Goal: Task Accomplishment & Management: Manage account settings

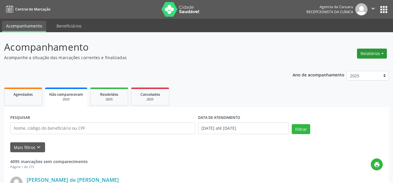
click at [364, 52] on button "Relatórios" at bounding box center [372, 54] width 30 height 10
click at [349, 62] on link "Agendamentos" at bounding box center [355, 66] width 63 height 8
select select "7"
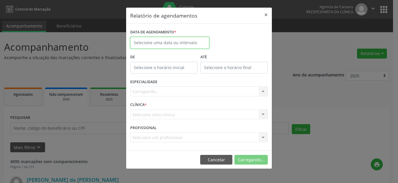
click at [163, 42] on input "text" at bounding box center [169, 43] width 79 height 12
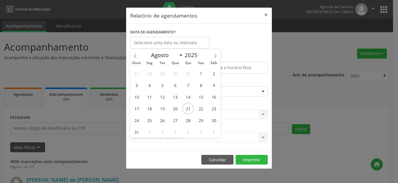
click at [195, 107] on div "27 28 29 30 31 1 2 3 4 5 6 7 8 9 10 11 12 13 14 15 16 17 18 19 20 21 22 23 24 2…" at bounding box center [175, 102] width 90 height 70
click at [197, 108] on span "22" at bounding box center [200, 108] width 11 height 11
type input "[DATE]"
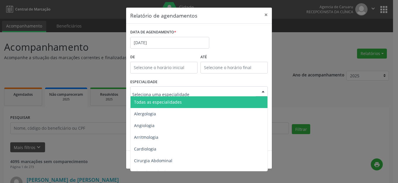
click at [180, 99] on span "Todas as especialidades" at bounding box center [199, 102] width 138 height 12
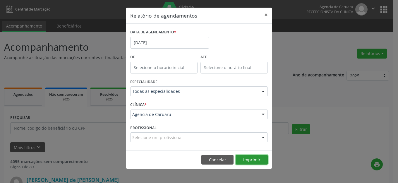
click at [250, 160] on button "Imprimir" at bounding box center [251, 160] width 32 height 10
click at [267, 14] on button "×" at bounding box center [266, 15] width 12 height 14
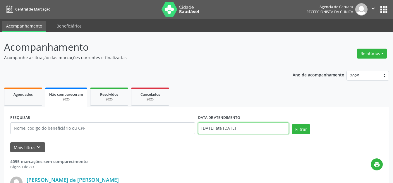
click at [264, 126] on input "[DATE] até [DATE]" at bounding box center [243, 128] width 91 height 12
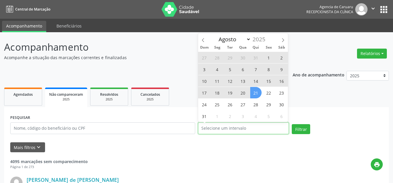
select select "0"
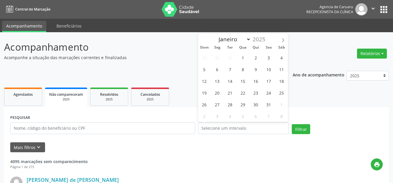
click at [304, 102] on ul "Agendados Não compareceram 2025 Resolvidos 2025 Cancelados 2025" at bounding box center [196, 96] width 385 height 21
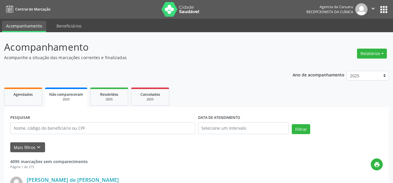
click at [373, 56] on button "Relatórios" at bounding box center [372, 54] width 30 height 10
click at [355, 66] on link "Agendamentos" at bounding box center [355, 66] width 63 height 8
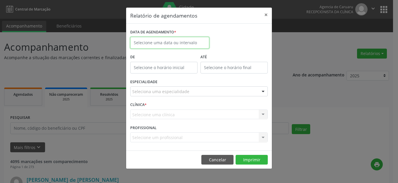
click at [175, 42] on input "text" at bounding box center [169, 43] width 79 height 12
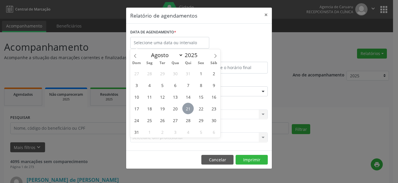
click at [192, 109] on span "21" at bounding box center [187, 108] width 11 height 11
type input "21/08/2025"
click at [192, 109] on span "21" at bounding box center [187, 108] width 11 height 11
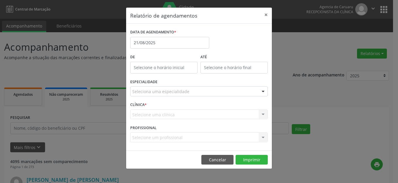
drag, startPoint x: 197, startPoint y: 91, endPoint x: 192, endPoint y: 94, distance: 6.7
click at [195, 92] on div "Seleciona uma especialidade" at bounding box center [198, 91] width 137 height 10
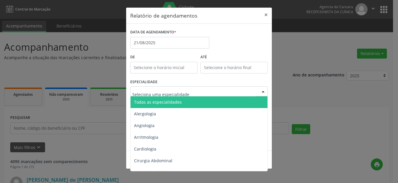
click at [187, 99] on span "Todas as especialidades" at bounding box center [199, 102] width 138 height 12
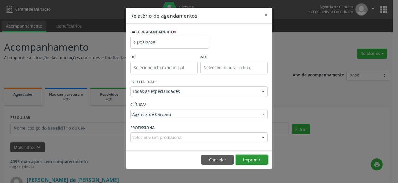
click at [246, 160] on button "Imprimir" at bounding box center [251, 160] width 32 height 10
click at [265, 14] on button "×" at bounding box center [266, 15] width 12 height 14
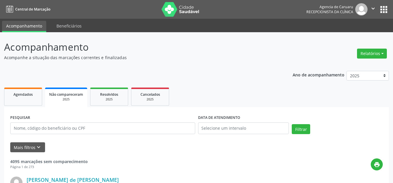
click at [213, 99] on ul "Agendados Não compareceram 2025 Resolvidos 2025 Cancelados 2025" at bounding box center [196, 96] width 385 height 21
click at [367, 54] on button "Relatórios" at bounding box center [372, 54] width 30 height 10
click at [355, 67] on link "Agendamentos" at bounding box center [355, 66] width 63 height 8
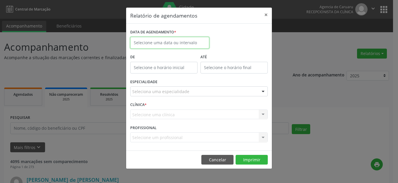
click at [194, 48] on body "Central de Marcação Agencia de [GEOGRAPHIC_DATA] Recepcionista da clínica  Con…" at bounding box center [199, 91] width 398 height 183
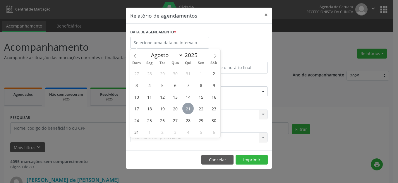
click at [188, 109] on span "21" at bounding box center [187, 108] width 11 height 11
type input "21/08/2025"
click at [188, 109] on span "21" at bounding box center [187, 108] width 11 height 11
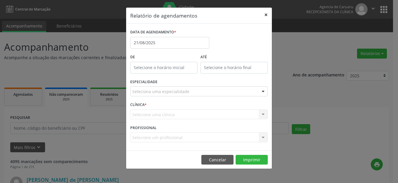
click at [265, 14] on button "×" at bounding box center [266, 15] width 12 height 14
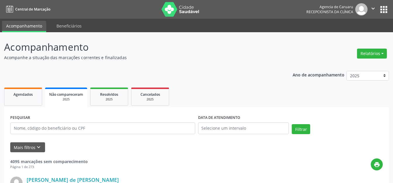
click at [367, 44] on div "Relatórios Agendamentos Procedimentos realizados" at bounding box center [372, 50] width 34 height 21
click at [370, 56] on button "Relatórios" at bounding box center [372, 54] width 30 height 10
click at [286, 56] on header "Acompanhamento Acompanhe a situação das marcações correntes e finalizadas Relat…" at bounding box center [196, 50] width 385 height 21
click at [24, 144] on button "Mais filtros keyboard_arrow_down" at bounding box center [27, 147] width 35 height 10
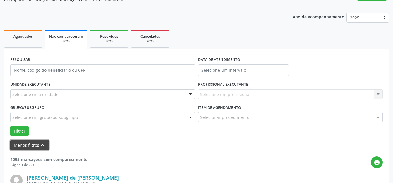
scroll to position [88, 0]
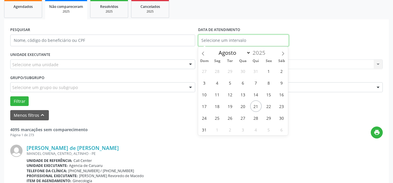
click at [242, 37] on input "text" at bounding box center [243, 41] width 91 height 12
click at [254, 106] on span "21" at bounding box center [255, 105] width 11 height 11
type input "21/08/2025"
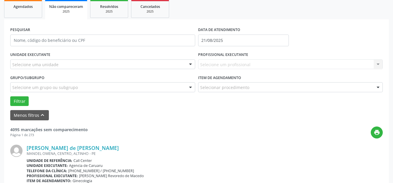
click at [109, 66] on div "Selecione uma unidade" at bounding box center [102, 64] width 185 height 10
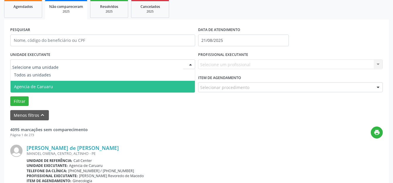
click at [108, 83] on span "Agencia de Caruaru" at bounding box center [103, 87] width 184 height 12
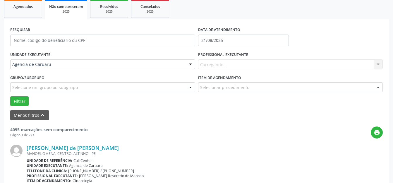
click at [205, 63] on div "Carregando... Nenhum resultado encontrado para: " " Não há nenhuma opção para s…" at bounding box center [290, 64] width 185 height 10
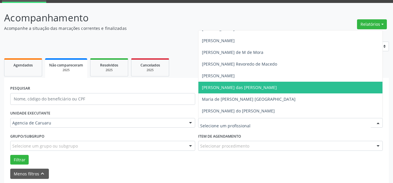
scroll to position [263, 0]
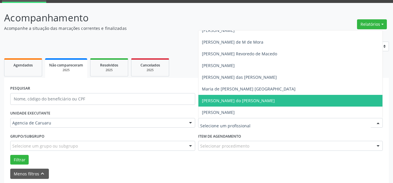
click at [232, 102] on span "[PERSON_NAME] do [PERSON_NAME]" at bounding box center [238, 101] width 73 height 6
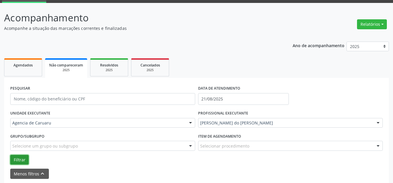
click at [24, 159] on button "Filtrar" at bounding box center [19, 160] width 18 height 10
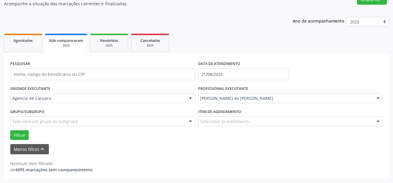
scroll to position [54, 0]
click at [25, 131] on button "Filtrar" at bounding box center [19, 135] width 18 height 10
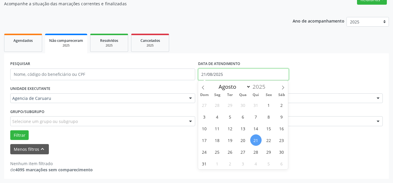
click at [240, 73] on input "21/08/2025" at bounding box center [243, 74] width 91 height 12
click at [272, 56] on div "PESQUISAR DATA DE ATENDIMENTO [DATE] UNIDADE EXECUTANTE Agencia de Caruaru Todo…" at bounding box center [196, 115] width 385 height 125
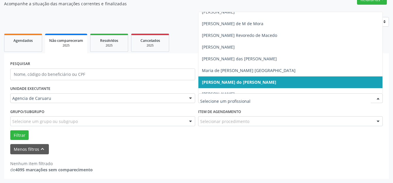
click at [276, 84] on span "[PERSON_NAME] do [PERSON_NAME]" at bounding box center [239, 82] width 74 height 6
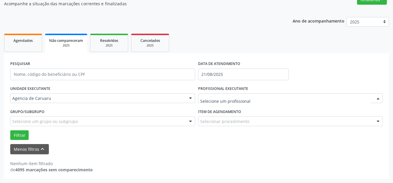
drag, startPoint x: 217, startPoint y: 101, endPoint x: 220, endPoint y: 101, distance: 3.2
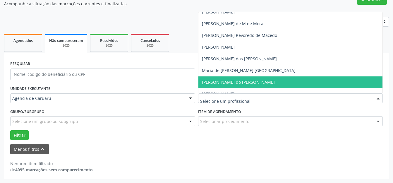
click at [245, 82] on span "[PERSON_NAME] do [PERSON_NAME]" at bounding box center [238, 82] width 73 height 6
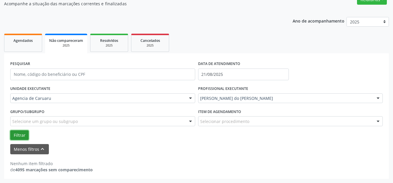
click at [29, 136] on div "Filtrar" at bounding box center [196, 135] width 375 height 10
click at [24, 134] on button "Filtrar" at bounding box center [19, 135] width 18 height 10
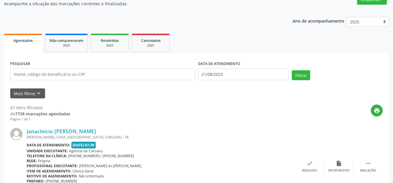
scroll to position [54, 0]
click at [36, 95] on icon "keyboard_arrow_down" at bounding box center [38, 93] width 6 height 6
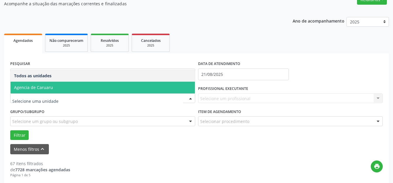
click at [89, 92] on span "Agencia de Caruaru" at bounding box center [103, 88] width 184 height 12
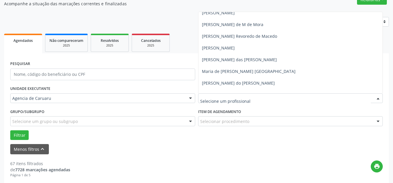
scroll to position [263, 0]
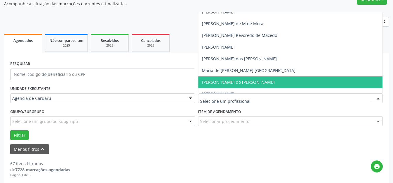
click at [226, 85] on span "[PERSON_NAME] do [PERSON_NAME]" at bounding box center [238, 82] width 73 height 6
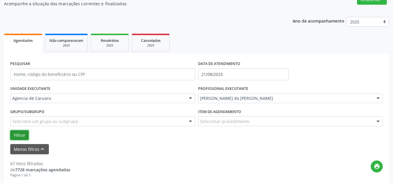
click at [21, 130] on button "Filtrar" at bounding box center [19, 135] width 18 height 10
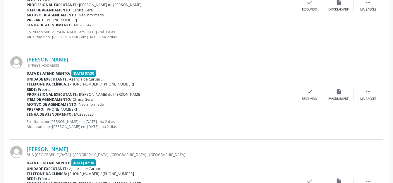
scroll to position [1071, 0]
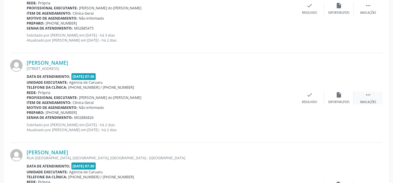
click at [362, 97] on div " Mais ações" at bounding box center [367, 98] width 29 height 13
click at [340, 94] on icon "alarm_off" at bounding box center [339, 95] width 6 height 6
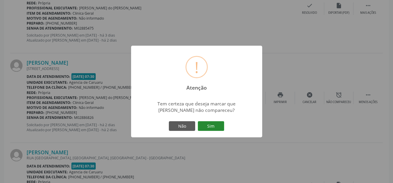
click at [210, 127] on button "Sim" at bounding box center [211, 126] width 26 height 10
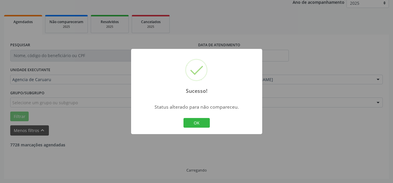
scroll to position [73, 0]
click at [203, 120] on button "OK" at bounding box center [196, 123] width 26 height 10
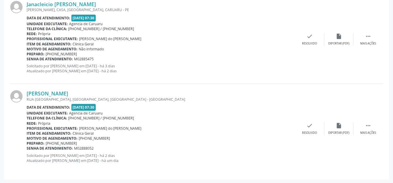
scroll to position [953, 0]
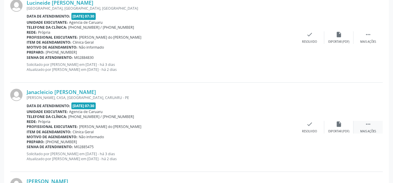
click at [366, 128] on div " Mais ações" at bounding box center [367, 127] width 29 height 13
click at [253, 102] on div "Janacleicio Porfirio de Souza MARIA AUXILIADORA, CASA, BOA VISTA, CARUARU - PE …" at bounding box center [196, 126] width 372 height 89
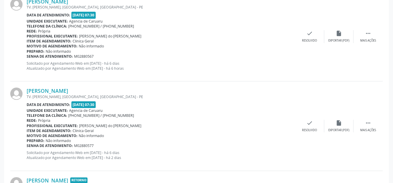
scroll to position [338, 0]
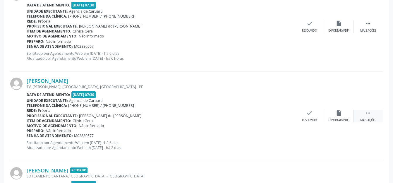
click at [369, 110] on icon "" at bounding box center [368, 113] width 6 height 6
click at [338, 117] on div "alarm_off Não compareceu" at bounding box center [338, 116] width 29 height 13
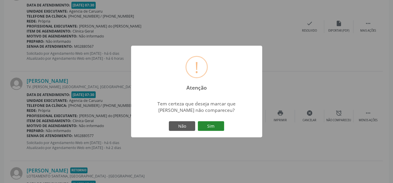
click at [211, 126] on button "Sim" at bounding box center [211, 126] width 26 height 10
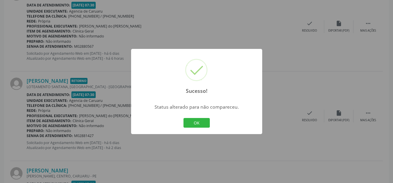
click at [202, 128] on div "OK Cancel" at bounding box center [196, 123] width 29 height 12
click at [200, 122] on button "OK" at bounding box center [196, 123] width 26 height 10
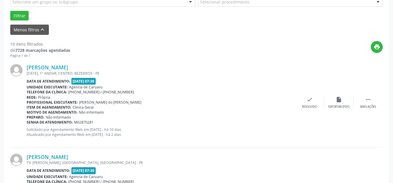
scroll to position [163, 0]
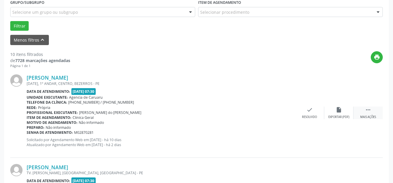
click at [367, 112] on icon "" at bounding box center [368, 109] width 6 height 6
click at [348, 114] on div "alarm_off Não compareceu" at bounding box center [338, 112] width 29 height 13
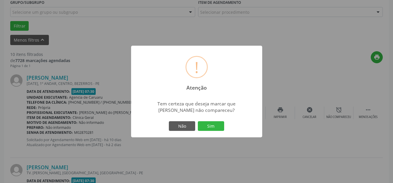
click at [206, 120] on div "Não Sim" at bounding box center [197, 126] width 58 height 12
click at [207, 128] on button "Sim" at bounding box center [211, 126] width 26 height 10
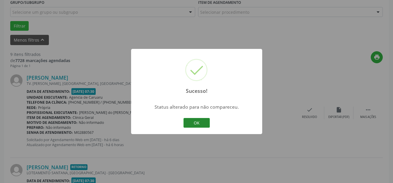
click at [188, 123] on button "OK" at bounding box center [196, 123] width 26 height 10
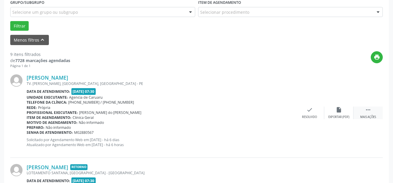
click at [365, 107] on icon "" at bounding box center [368, 109] width 6 height 6
click at [339, 110] on icon "alarm_off" at bounding box center [339, 109] width 6 height 6
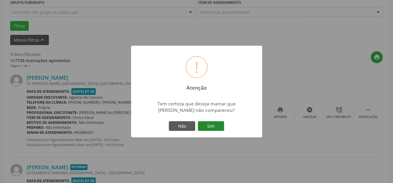
click at [212, 126] on button "Sim" at bounding box center [211, 126] width 26 height 10
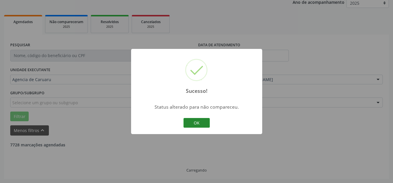
scroll to position [73, 0]
click at [193, 121] on button "OK" at bounding box center [196, 123] width 26 height 10
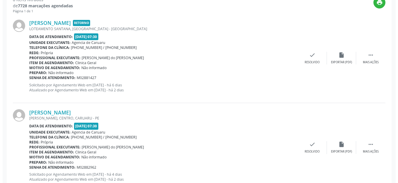
scroll to position [219, 0]
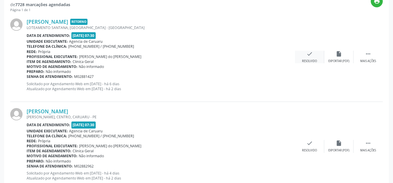
click at [318, 58] on div "check Resolvido" at bounding box center [309, 57] width 29 height 13
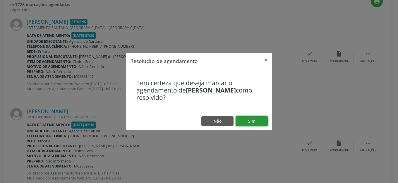
click at [261, 118] on button "Sim" at bounding box center [251, 121] width 32 height 10
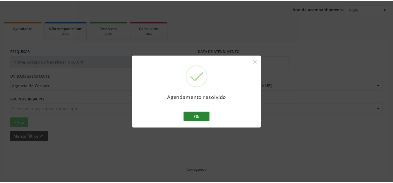
scroll to position [66, 0]
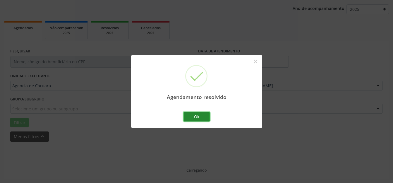
click at [202, 118] on button "Ok" at bounding box center [196, 117] width 26 height 10
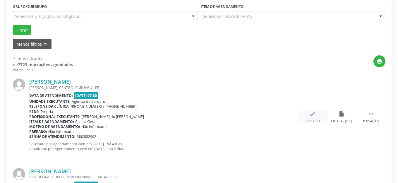
scroll to position [160, 0]
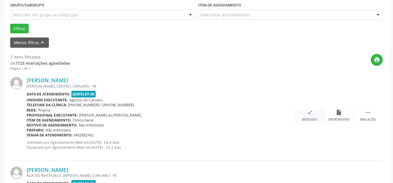
click at [318, 115] on div "check Resolvido" at bounding box center [309, 115] width 29 height 13
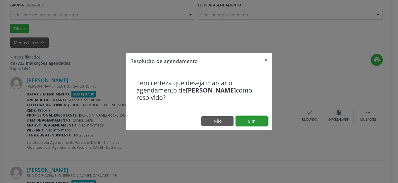
click at [253, 117] on button "Sim" at bounding box center [251, 121] width 32 height 10
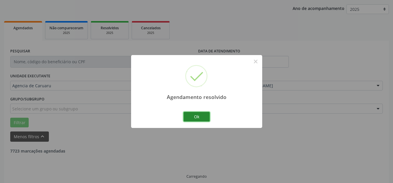
scroll to position [73, 0]
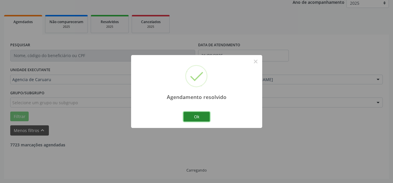
click at [202, 116] on button "Ok" at bounding box center [196, 117] width 26 height 10
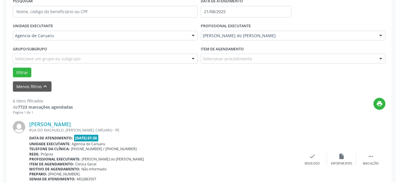
scroll to position [160, 0]
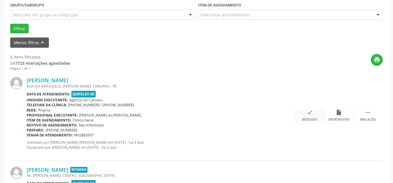
click at [310, 110] on icon "check" at bounding box center [309, 112] width 6 height 6
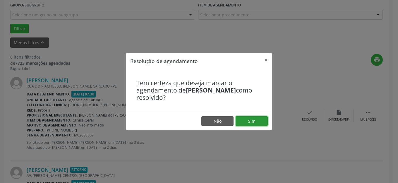
click at [244, 119] on button "Sim" at bounding box center [251, 121] width 32 height 10
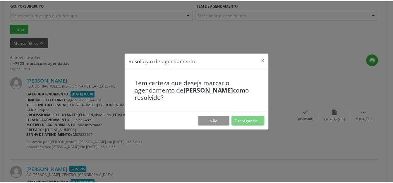
scroll to position [66, 0]
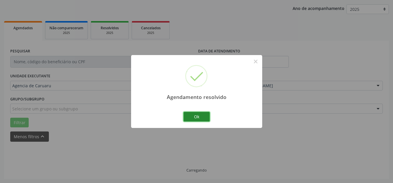
click at [200, 121] on button "Ok" at bounding box center [196, 117] width 26 height 10
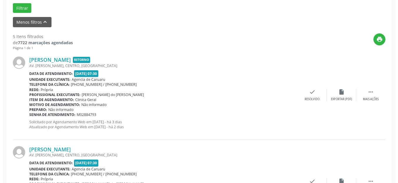
scroll to position [190, 0]
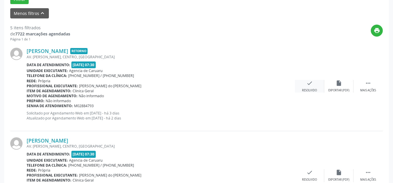
click at [305, 85] on div "check Resolvido" at bounding box center [309, 86] width 29 height 13
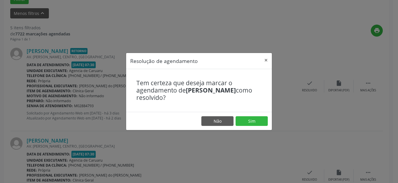
drag, startPoint x: 251, startPoint y: 126, endPoint x: 258, endPoint y: 129, distance: 7.5
click at [251, 126] on footer "Não Sim" at bounding box center [199, 121] width 146 height 18
click at [258, 125] on button "Sim" at bounding box center [251, 121] width 32 height 10
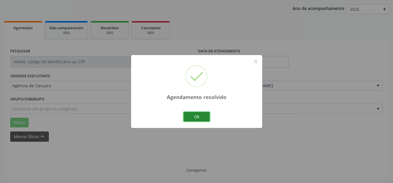
click at [202, 115] on button "Ok" at bounding box center [196, 117] width 26 height 10
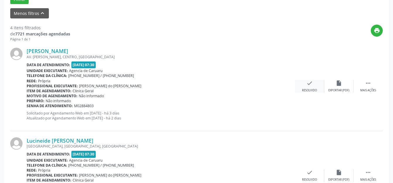
click at [310, 82] on icon "check" at bounding box center [309, 83] width 6 height 6
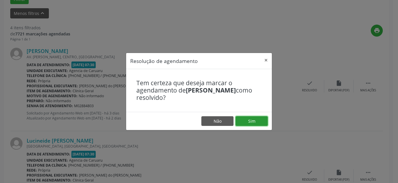
click at [252, 124] on button "Sim" at bounding box center [251, 121] width 32 height 10
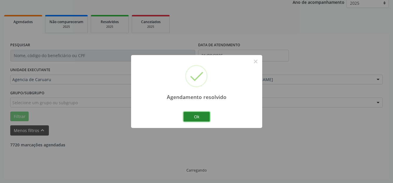
click at [190, 115] on button "Ok" at bounding box center [196, 117] width 26 height 10
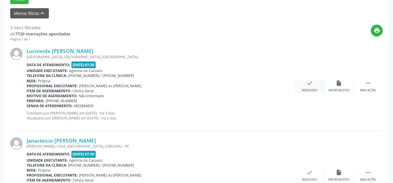
click at [312, 90] on div "Resolvido" at bounding box center [309, 90] width 15 height 4
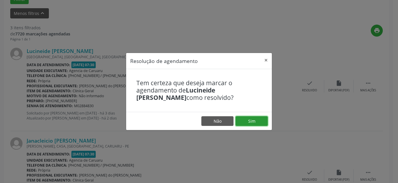
click at [251, 119] on button "Sim" at bounding box center [251, 121] width 32 height 10
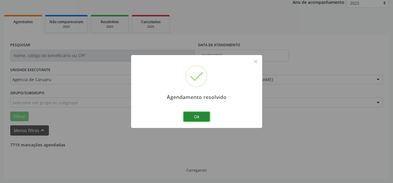
click at [204, 119] on button "Ok" at bounding box center [196, 117] width 26 height 10
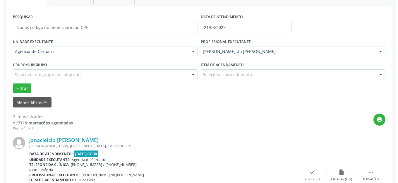
scroll to position [131, 0]
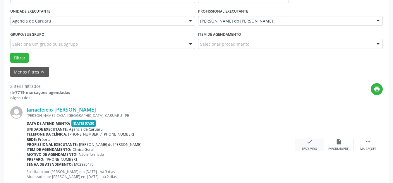
click at [302, 144] on div "check Resolvido" at bounding box center [309, 144] width 29 height 13
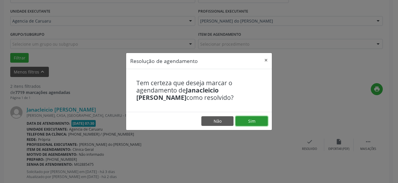
click at [250, 125] on button "Sim" at bounding box center [251, 121] width 32 height 10
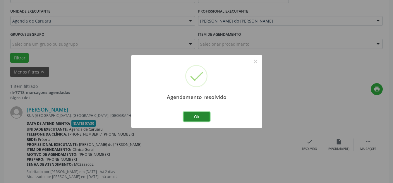
click at [197, 117] on button "Ok" at bounding box center [196, 117] width 26 height 10
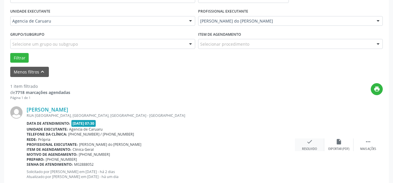
click at [309, 145] on div "check Resolvido" at bounding box center [309, 144] width 29 height 13
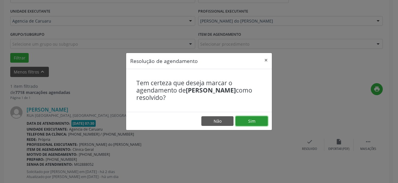
click at [251, 124] on button "Sim" at bounding box center [251, 121] width 32 height 10
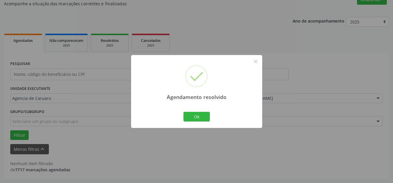
scroll to position [54, 0]
click at [199, 114] on button "Ok" at bounding box center [196, 117] width 26 height 10
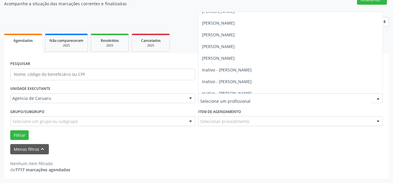
scroll to position [0, 0]
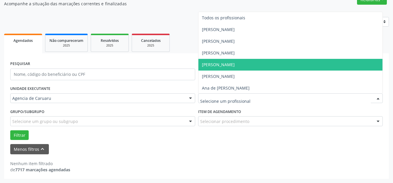
click at [231, 61] on span "[PERSON_NAME]" at bounding box center [290, 65] width 184 height 12
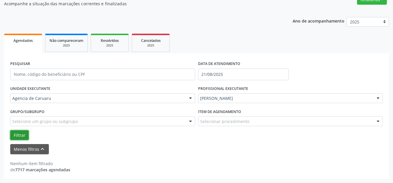
click at [17, 131] on button "Filtrar" at bounding box center [19, 135] width 18 height 10
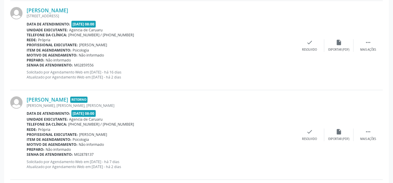
scroll to position [1048, 0]
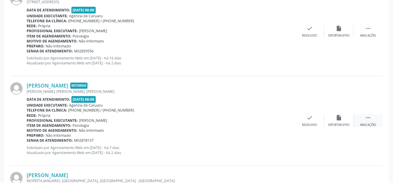
drag, startPoint x: 365, startPoint y: 113, endPoint x: 367, endPoint y: 116, distance: 3.2
click at [366, 113] on div "Yara Cordeiro Mendes Silva Retorno JOSE BARRETO FILHO, VASSOURAL, CARUARU - PE …" at bounding box center [196, 120] width 372 height 89
click at [367, 116] on icon "" at bounding box center [368, 117] width 6 height 6
click at [330, 120] on div "alarm_off Não compareceu" at bounding box center [338, 120] width 29 height 13
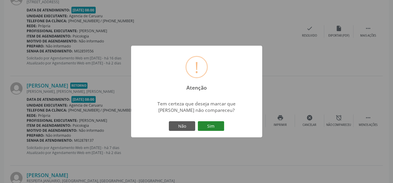
click at [210, 126] on button "Sim" at bounding box center [211, 126] width 26 height 10
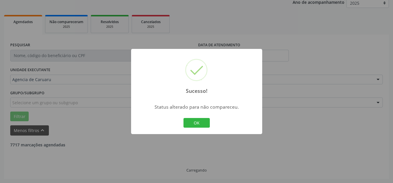
scroll to position [73, 0]
click at [205, 118] on button "OK" at bounding box center [196, 123] width 26 height 10
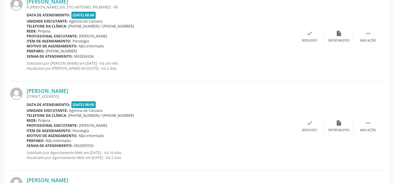
scroll to position [1040, 0]
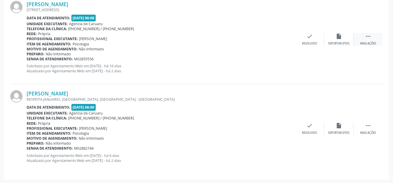
click at [364, 42] on div "Mais ações" at bounding box center [368, 44] width 16 height 4
click at [334, 42] on div "Não compareceu" at bounding box center [338, 44] width 25 height 4
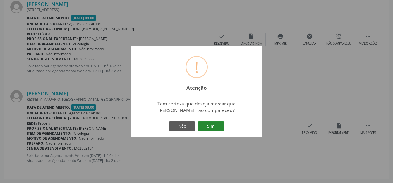
click at [216, 125] on button "Sim" at bounding box center [211, 126] width 26 height 10
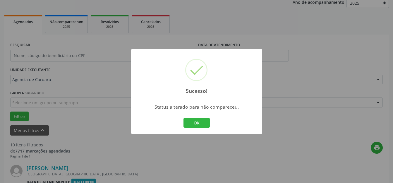
scroll to position [951, 0]
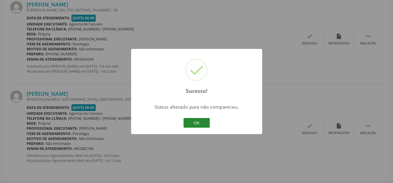
click at [204, 121] on button "OK" at bounding box center [196, 123] width 26 height 10
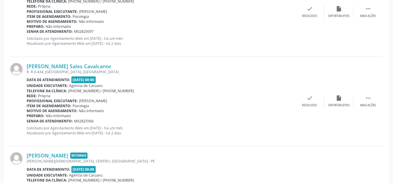
scroll to position [366, 0]
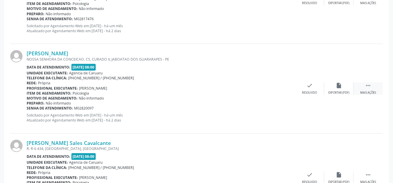
click at [367, 86] on icon "" at bounding box center [368, 85] width 6 height 6
click at [334, 91] on div "Não compareceu" at bounding box center [338, 93] width 25 height 4
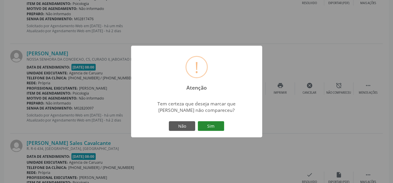
click at [219, 127] on button "Sim" at bounding box center [211, 126] width 26 height 10
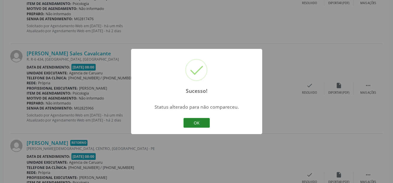
click at [201, 121] on button "OK" at bounding box center [196, 123] width 26 height 10
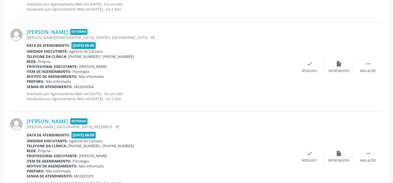
scroll to position [481, 0]
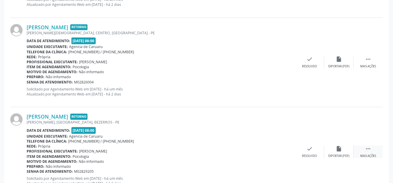
click at [362, 149] on div " Mais ações" at bounding box center [367, 151] width 29 height 13
click at [339, 151] on icon "alarm_off" at bounding box center [339, 148] width 6 height 6
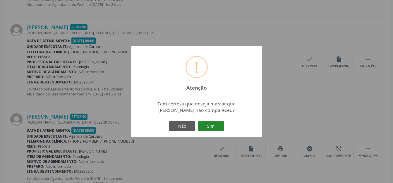
click at [215, 125] on button "Sim" at bounding box center [211, 126] width 26 height 10
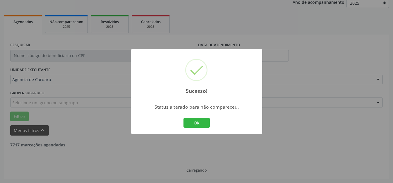
scroll to position [73, 0]
click at [200, 120] on button "OK" at bounding box center [196, 123] width 26 height 10
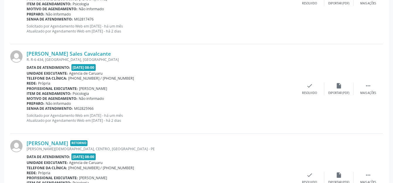
scroll to position [365, 0]
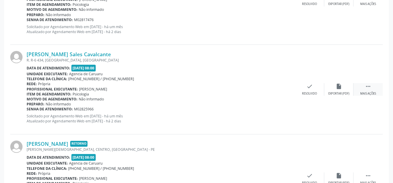
drag, startPoint x: 360, startPoint y: 87, endPoint x: 354, endPoint y: 88, distance: 6.1
click at [360, 87] on div " Mais ações" at bounding box center [367, 89] width 29 height 13
click at [342, 92] on div "Não compareceu" at bounding box center [338, 94] width 25 height 4
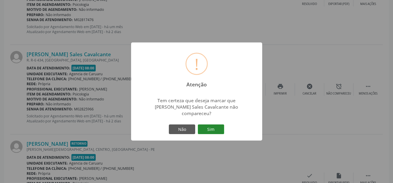
click at [217, 124] on button "Sim" at bounding box center [211, 129] width 26 height 10
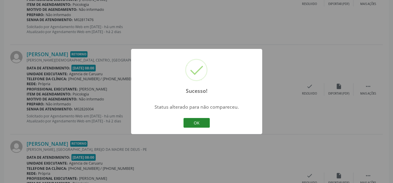
click at [207, 124] on button "OK" at bounding box center [196, 123] width 26 height 10
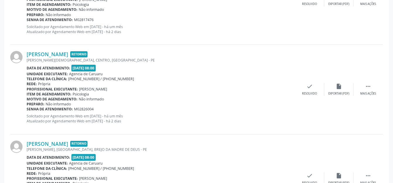
click at [312, 96] on div "Jose Romero da Silva Retorno JOSE TOME BISPO, CENTRO, LAGOA DOS GATOS - PE Data…" at bounding box center [196, 89] width 372 height 89
click at [315, 85] on div "check Resolvido" at bounding box center [309, 89] width 29 height 13
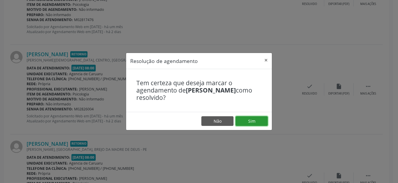
click at [250, 124] on button "Sim" at bounding box center [251, 121] width 32 height 10
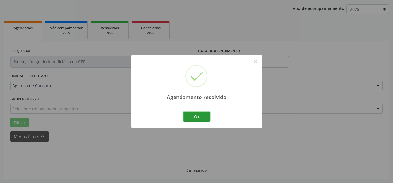
click at [190, 120] on button "Ok" at bounding box center [196, 117] width 26 height 10
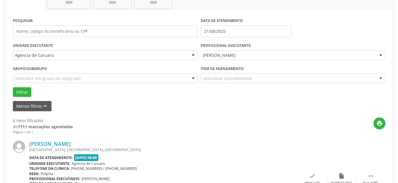
scroll to position [160, 0]
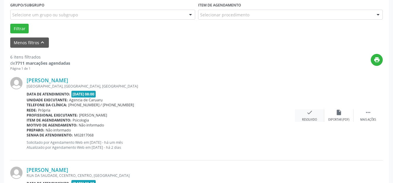
click at [319, 112] on div "check Resolvido" at bounding box center [309, 115] width 29 height 13
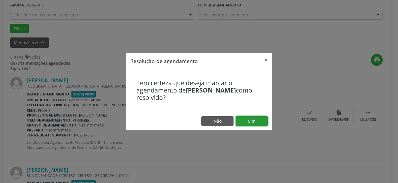
click at [255, 119] on button "Sim" at bounding box center [251, 121] width 32 height 10
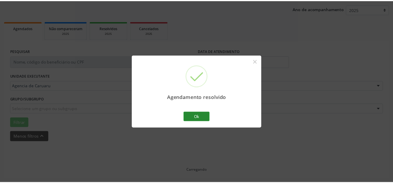
scroll to position [66, 0]
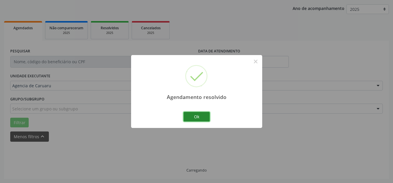
click at [196, 119] on button "Ok" at bounding box center [196, 117] width 26 height 10
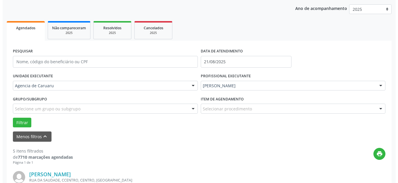
scroll to position [160, 0]
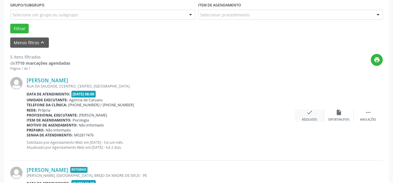
click at [310, 111] on icon "check" at bounding box center [309, 112] width 6 height 6
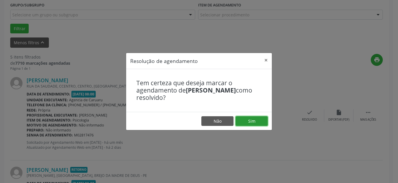
click at [256, 118] on button "Sim" at bounding box center [251, 121] width 32 height 10
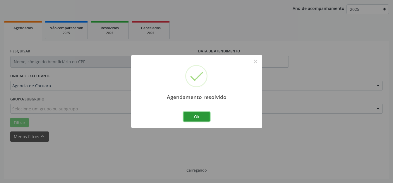
click at [202, 118] on button "Ok" at bounding box center [196, 117] width 26 height 10
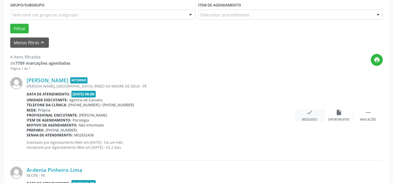
click at [299, 110] on div "check Resolvido" at bounding box center [309, 115] width 29 height 13
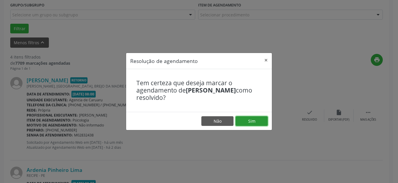
click at [257, 118] on button "Sim" at bounding box center [251, 121] width 32 height 10
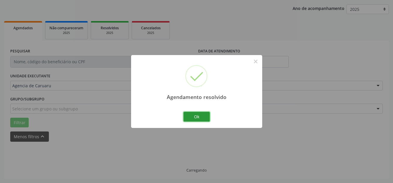
click at [194, 117] on button "Ok" at bounding box center [196, 117] width 26 height 10
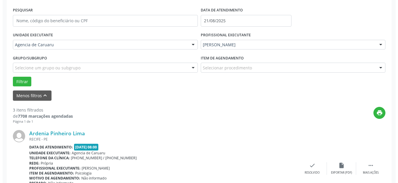
scroll to position [131, 0]
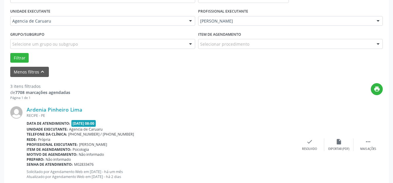
click at [301, 135] on div "Ardenia Pinheiro Lima RECIFE - PE Data de atendimento: 21/08/2025 - 08:00 Unida…" at bounding box center [196, 144] width 372 height 89
click at [306, 142] on icon "check" at bounding box center [309, 141] width 6 height 6
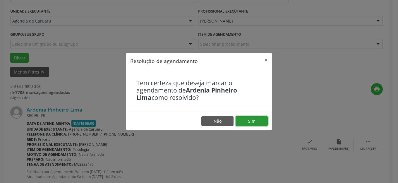
click at [261, 122] on button "Sim" at bounding box center [251, 121] width 32 height 10
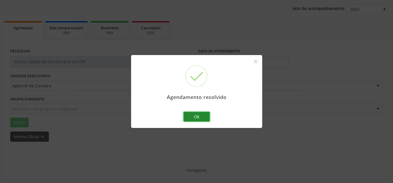
scroll to position [73, 0]
click at [198, 118] on button "Ok" at bounding box center [196, 117] width 26 height 10
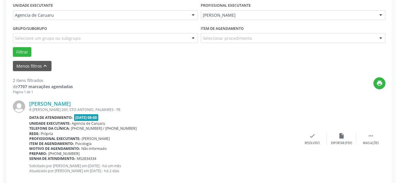
scroll to position [190, 0]
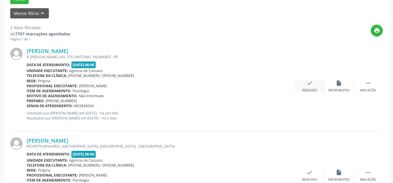
click at [299, 89] on div "check Resolvido" at bounding box center [309, 86] width 29 height 13
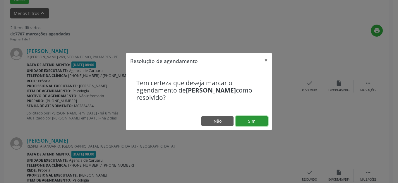
click at [250, 121] on button "Sim" at bounding box center [251, 121] width 32 height 10
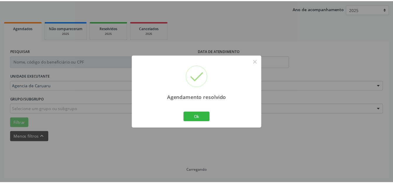
scroll to position [66, 0]
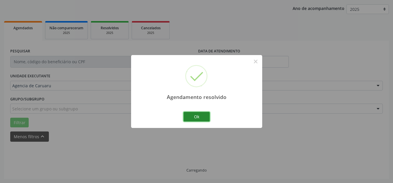
click at [196, 118] on button "Ok" at bounding box center [196, 117] width 26 height 10
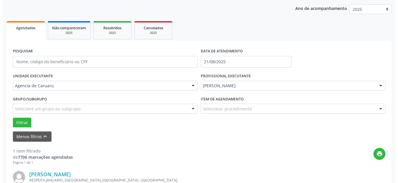
scroll to position [148, 0]
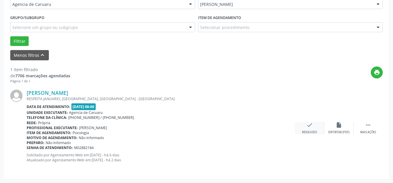
click at [308, 129] on div "check Resolvido" at bounding box center [309, 128] width 29 height 13
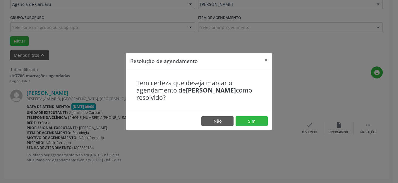
click at [252, 115] on footer "Não Sim" at bounding box center [199, 121] width 146 height 18
click at [258, 122] on button "Sim" at bounding box center [251, 121] width 32 height 10
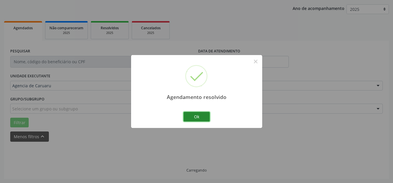
click at [201, 115] on button "Ok" at bounding box center [196, 117] width 26 height 10
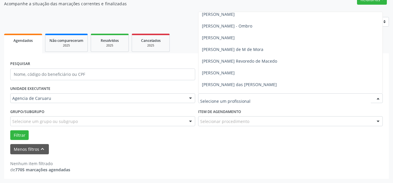
scroll to position [235, 0]
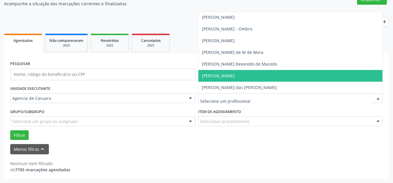
click at [233, 74] on span "[PERSON_NAME]" at bounding box center [218, 76] width 33 height 6
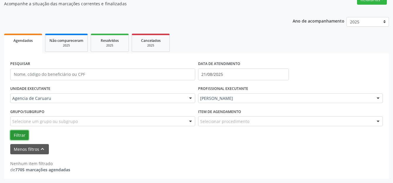
click at [17, 137] on button "Filtrar" at bounding box center [19, 135] width 18 height 10
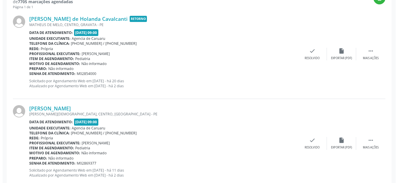
scroll to position [215, 0]
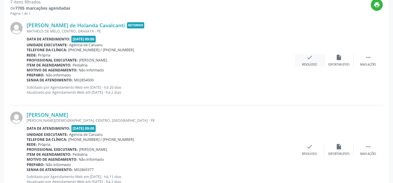
click at [312, 56] on icon "check" at bounding box center [309, 57] width 6 height 6
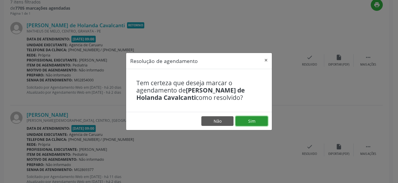
click at [261, 121] on button "Sim" at bounding box center [251, 121] width 32 height 10
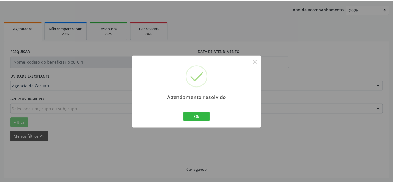
scroll to position [66, 0]
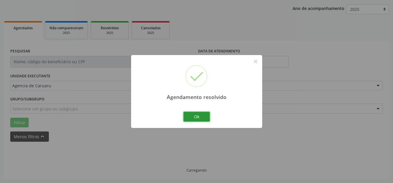
click at [204, 116] on button "Ok" at bounding box center [196, 117] width 26 height 10
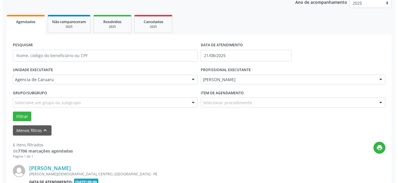
scroll to position [131, 0]
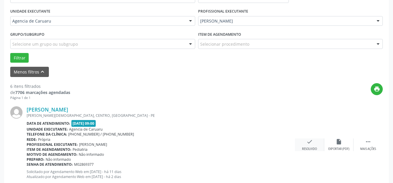
click at [307, 143] on icon "check" at bounding box center [309, 141] width 6 height 6
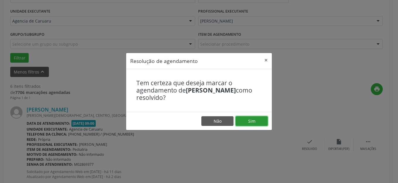
click at [252, 118] on button "Sim" at bounding box center [251, 121] width 32 height 10
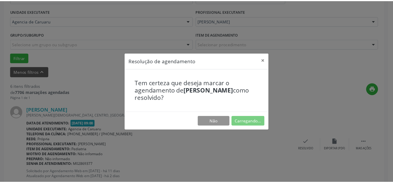
scroll to position [66, 0]
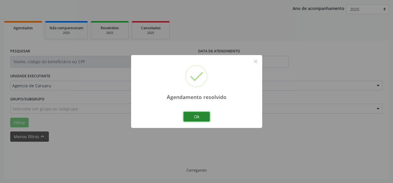
click at [207, 117] on button "Ok" at bounding box center [196, 117] width 26 height 10
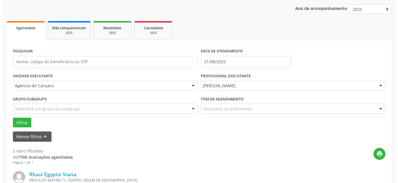
scroll to position [131, 0]
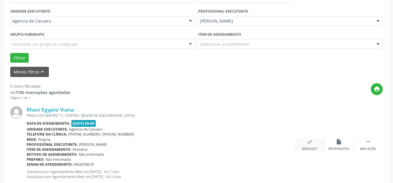
click at [316, 142] on div "check Resolvido" at bounding box center [309, 144] width 29 height 13
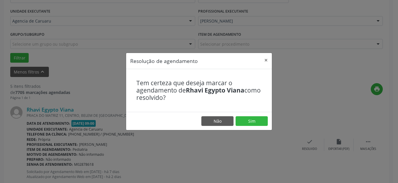
click at [265, 127] on footer "Não Sim" at bounding box center [199, 121] width 146 height 18
click at [262, 121] on button "Sim" at bounding box center [251, 121] width 32 height 10
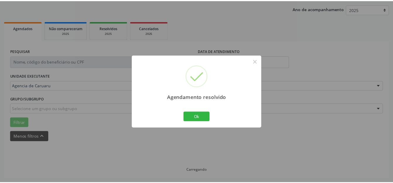
scroll to position [66, 0]
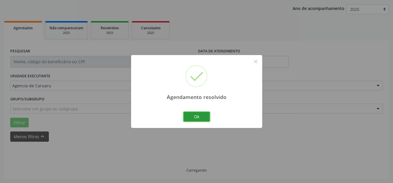
click at [203, 113] on button "Ok" at bounding box center [196, 117] width 26 height 10
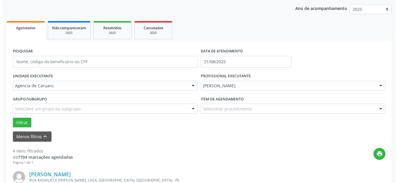
scroll to position [160, 0]
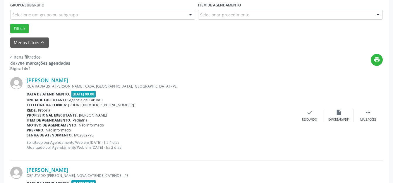
drag, startPoint x: 307, startPoint y: 123, endPoint x: 303, endPoint y: 123, distance: 3.8
click at [307, 123] on div "Matheus de Castro Paranhos RUA RADIALISTA LIDIO BARBOSA CAVALCANTI, CASA, BOA V…" at bounding box center [196, 115] width 372 height 89
click at [326, 115] on div "insert_drive_file Exportar (PDF)" at bounding box center [338, 115] width 29 height 13
click at [309, 111] on icon "check" at bounding box center [309, 112] width 6 height 6
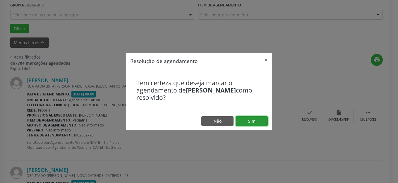
click at [252, 119] on button "Sim" at bounding box center [251, 121] width 32 height 10
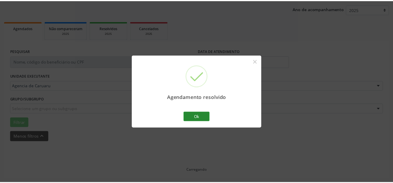
scroll to position [66, 0]
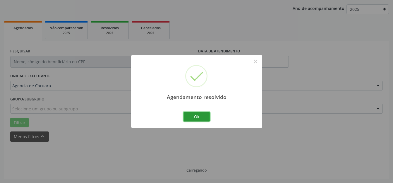
drag, startPoint x: 200, startPoint y: 117, endPoint x: 202, endPoint y: 121, distance: 4.2
click at [202, 118] on button "Ok" at bounding box center [196, 117] width 26 height 10
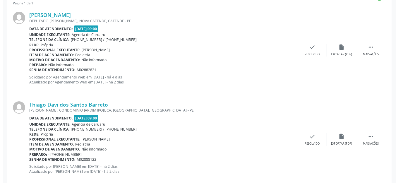
scroll to position [219, 0]
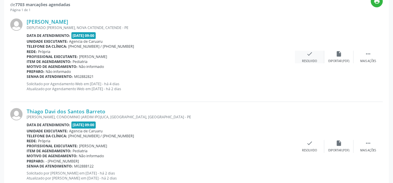
click at [309, 61] on div "Resolvido" at bounding box center [309, 61] width 15 height 4
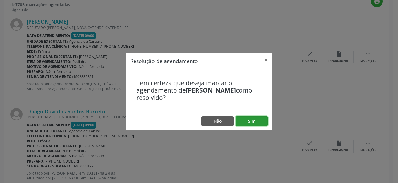
click at [254, 123] on button "Sim" at bounding box center [251, 121] width 32 height 10
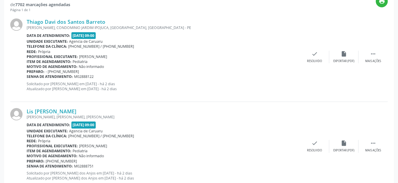
scroll to position [160, 0]
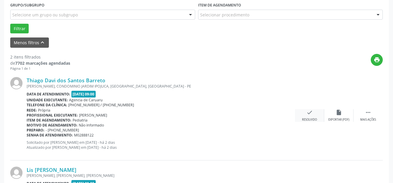
click at [297, 112] on div "check Resolvido" at bounding box center [309, 115] width 29 height 13
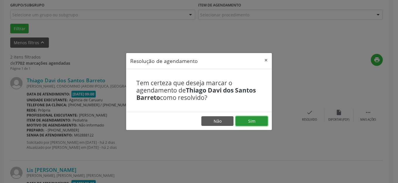
click at [243, 123] on button "Sim" at bounding box center [251, 121] width 32 height 10
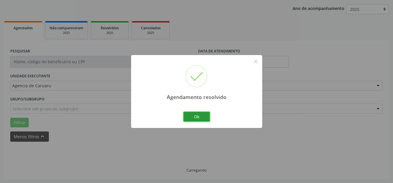
click at [190, 117] on button "Ok" at bounding box center [196, 117] width 26 height 10
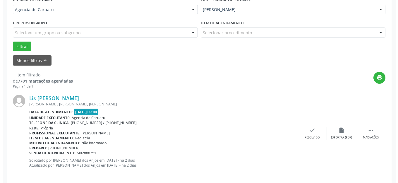
scroll to position [148, 0]
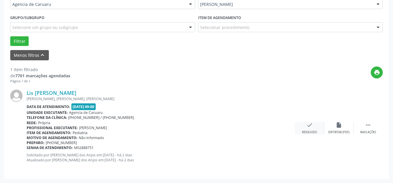
click at [313, 133] on div "Resolvido" at bounding box center [309, 132] width 15 height 4
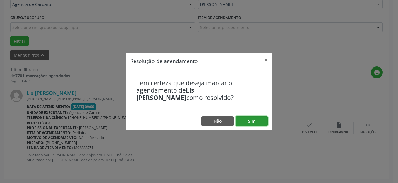
click at [240, 122] on button "Sim" at bounding box center [251, 121] width 32 height 10
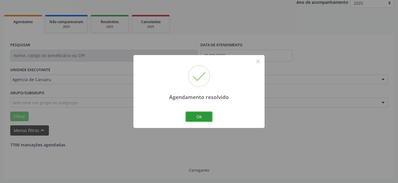
click at [198, 115] on button "Ok" at bounding box center [199, 117] width 26 height 10
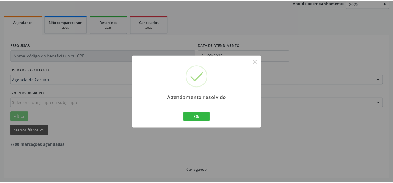
scroll to position [54, 0]
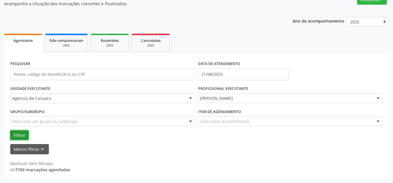
click at [27, 132] on button "Filtrar" at bounding box center [19, 135] width 18 height 10
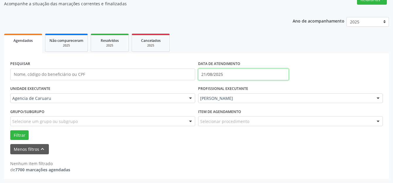
click at [245, 74] on input "21/08/2025" at bounding box center [243, 74] width 91 height 12
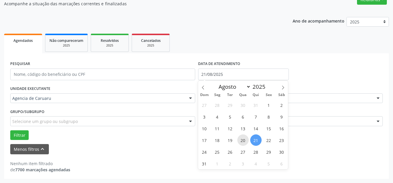
click at [240, 139] on span "20" at bounding box center [242, 139] width 11 height 11
type input "20/08/2025"
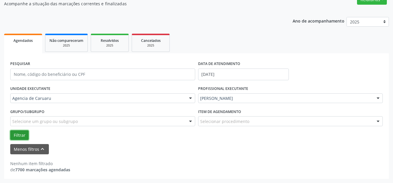
click at [26, 134] on button "Filtrar" at bounding box center [19, 135] width 18 height 10
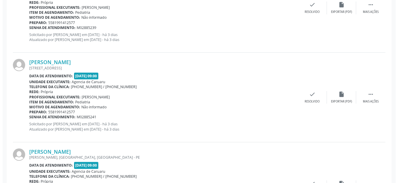
scroll to position [862, 0]
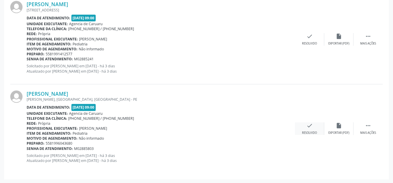
click at [308, 132] on div "Resolvido" at bounding box center [309, 133] width 15 height 4
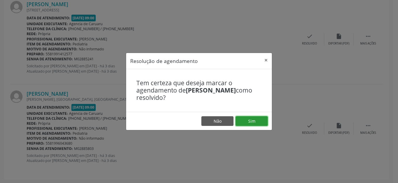
click at [259, 124] on button "Sim" at bounding box center [251, 121] width 32 height 10
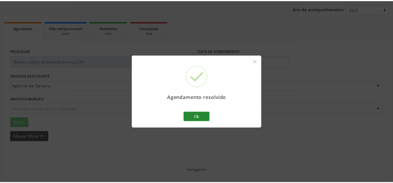
scroll to position [66, 0]
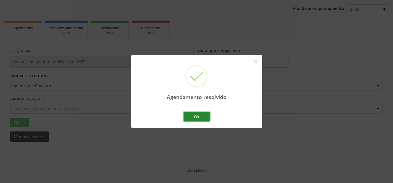
click at [199, 118] on button "Ok" at bounding box center [196, 117] width 26 height 10
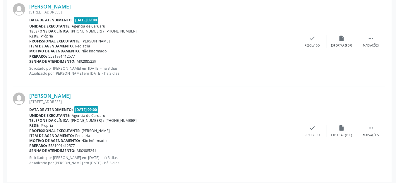
scroll to position [773, 0]
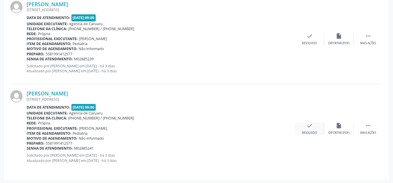
click at [321, 132] on div "check Resolvido" at bounding box center [309, 128] width 29 height 13
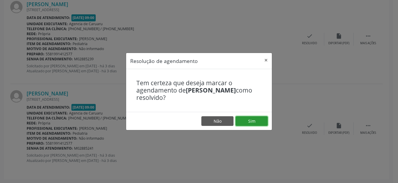
click at [259, 118] on button "Sim" at bounding box center [251, 121] width 32 height 10
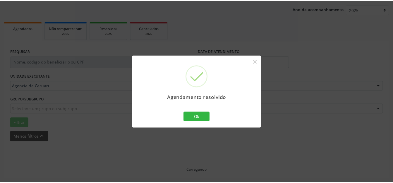
scroll to position [73, 0]
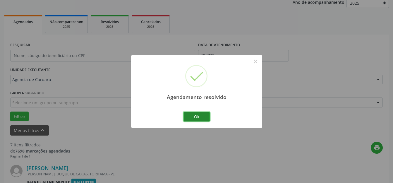
click at [190, 115] on button "Ok" at bounding box center [196, 117] width 26 height 10
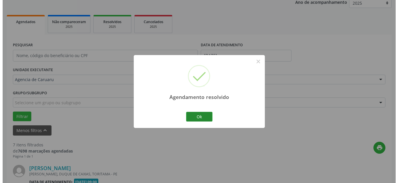
scroll to position [683, 0]
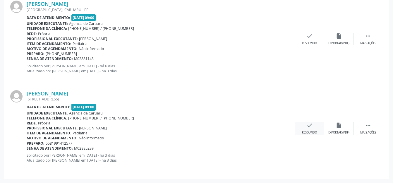
click at [299, 123] on div "check Resolvido" at bounding box center [309, 128] width 29 height 13
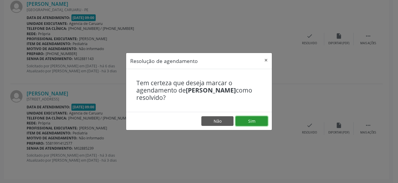
click at [254, 121] on button "Sim" at bounding box center [251, 121] width 32 height 10
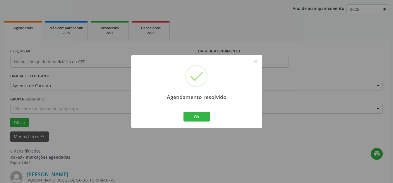
scroll to position [594, 0]
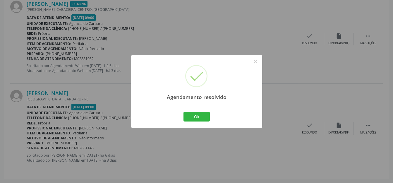
click at [215, 118] on div "Agendamento resolvido × Ok Cancel" at bounding box center [196, 91] width 131 height 73
drag, startPoint x: 190, startPoint y: 118, endPoint x: 194, endPoint y: 118, distance: 3.5
click at [191, 118] on button "Ok" at bounding box center [196, 117] width 26 height 10
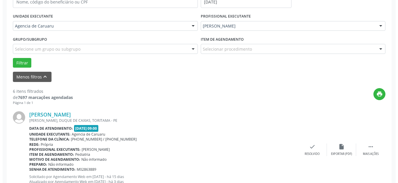
scroll to position [185, 0]
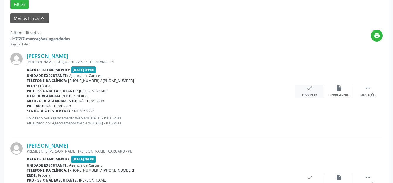
click at [315, 97] on div "Resolvido" at bounding box center [309, 95] width 15 height 4
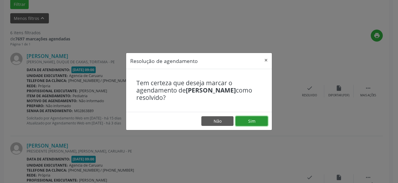
click at [254, 120] on button "Sim" at bounding box center [251, 121] width 32 height 10
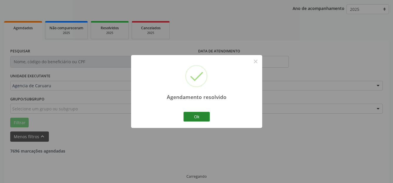
scroll to position [73, 0]
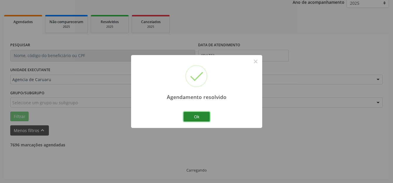
click at [202, 114] on button "Ok" at bounding box center [196, 117] width 26 height 10
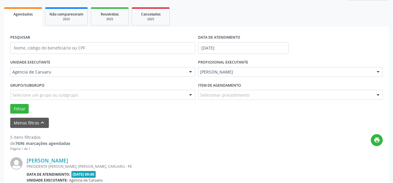
scroll to position [160, 0]
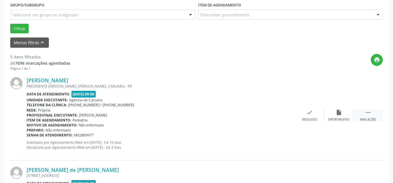
click at [371, 111] on div " Mais ações" at bounding box center [367, 115] width 29 height 13
click at [331, 118] on div "Não compareceu" at bounding box center [338, 120] width 25 height 4
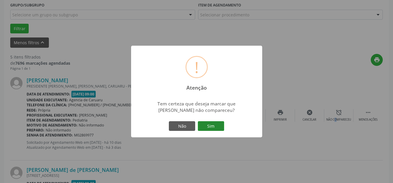
click at [217, 127] on button "Sim" at bounding box center [211, 126] width 26 height 10
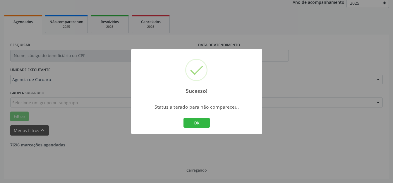
click at [201, 120] on button "OK" at bounding box center [196, 123] width 26 height 10
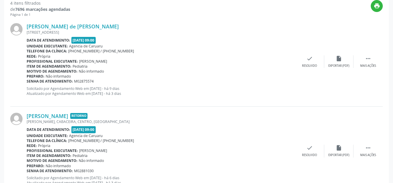
scroll to position [248, 0]
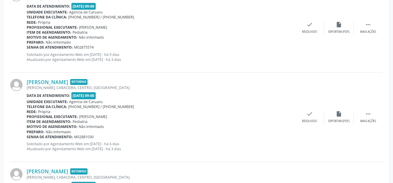
click at [370, 110] on div "Maria Eloisa Barbosa de Brito Retorno JANJAO BATISTA, CABACEIRA, CENTRO, SURUBI…" at bounding box center [196, 117] width 372 height 89
click at [366, 112] on icon "" at bounding box center [368, 114] width 6 height 6
click at [351, 115] on div "alarm_off Não compareceu" at bounding box center [338, 117] width 29 height 13
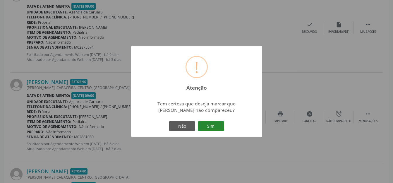
click at [220, 128] on button "Sim" at bounding box center [211, 126] width 26 height 10
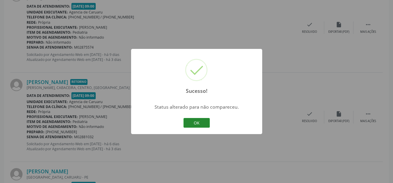
click at [204, 123] on button "OK" at bounding box center [196, 123] width 26 height 10
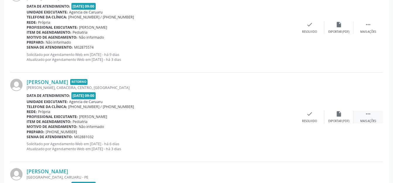
click at [363, 113] on div " Mais ações" at bounding box center [367, 117] width 29 height 13
click at [345, 113] on div "alarm_off Não compareceu" at bounding box center [338, 117] width 29 height 13
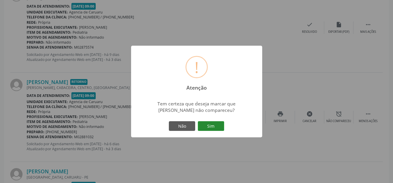
click at [198, 126] on button "Sim" at bounding box center [211, 126] width 26 height 10
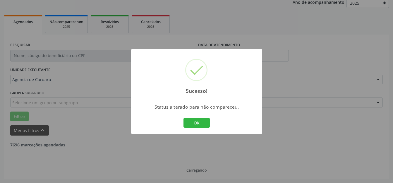
scroll to position [73, 0]
click at [204, 128] on div "OK Cancel" at bounding box center [196, 123] width 29 height 12
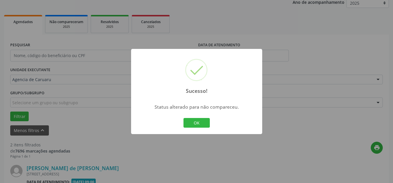
scroll to position [131, 0]
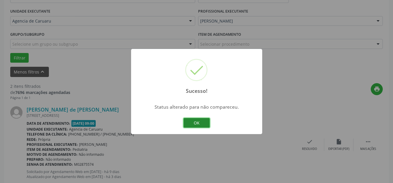
click at [190, 120] on button "OK" at bounding box center [196, 123] width 26 height 10
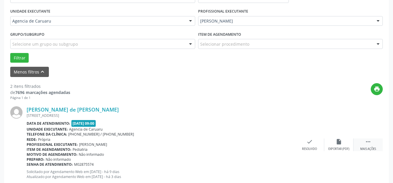
click at [360, 141] on div " Mais ações" at bounding box center [367, 144] width 29 height 13
click at [338, 146] on div "alarm_off Não compareceu" at bounding box center [338, 144] width 29 height 13
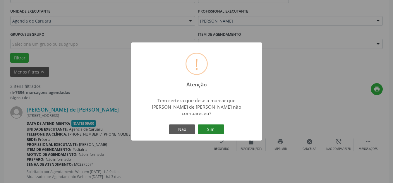
click at [210, 133] on button "Sim" at bounding box center [211, 129] width 26 height 10
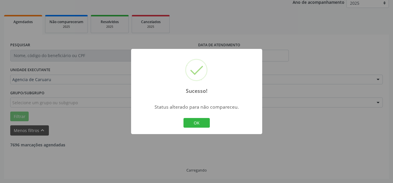
click at [200, 128] on button "OK" at bounding box center [196, 123] width 26 height 10
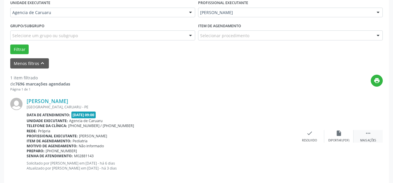
scroll to position [148, 0]
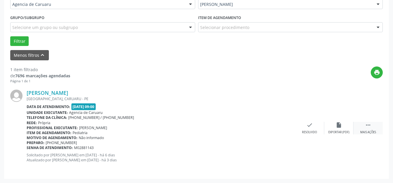
drag, startPoint x: 359, startPoint y: 125, endPoint x: 355, endPoint y: 126, distance: 3.4
click at [359, 125] on div " Mais ações" at bounding box center [367, 128] width 29 height 13
click at [346, 126] on div "alarm_off Não compareceu" at bounding box center [338, 128] width 29 height 13
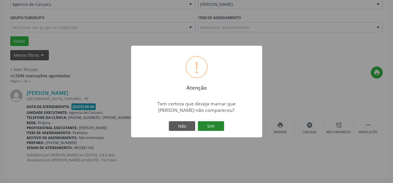
click at [214, 125] on button "Sim" at bounding box center [211, 126] width 26 height 10
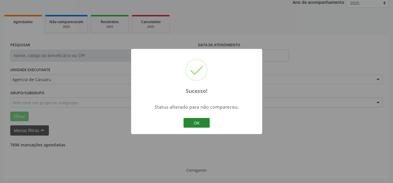
click at [194, 124] on button "OK" at bounding box center [196, 123] width 26 height 10
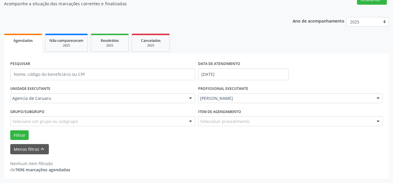
scroll to position [54, 0]
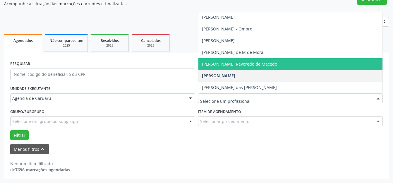
click at [250, 64] on span "[PERSON_NAME] Revoredo de Macedo" at bounding box center [239, 64] width 75 height 6
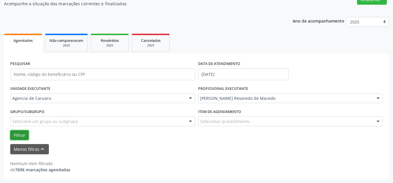
click at [24, 133] on button "Filtrar" at bounding box center [19, 135] width 18 height 10
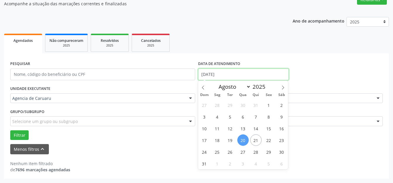
drag, startPoint x: 244, startPoint y: 74, endPoint x: 247, endPoint y: 76, distance: 3.6
click at [245, 74] on input "20/08/2025" at bounding box center [243, 74] width 91 height 12
click at [258, 140] on span "21" at bounding box center [255, 139] width 11 height 11
type input "21/08/2025"
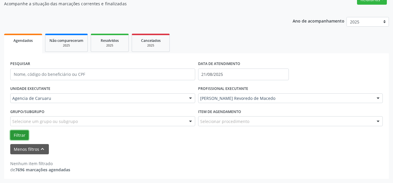
drag, startPoint x: 23, startPoint y: 133, endPoint x: 39, endPoint y: 130, distance: 16.5
click at [23, 132] on button "Filtrar" at bounding box center [19, 135] width 18 height 10
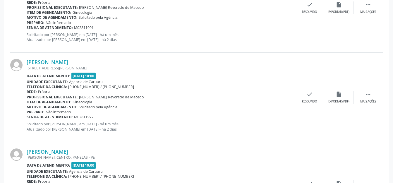
scroll to position [833, 0]
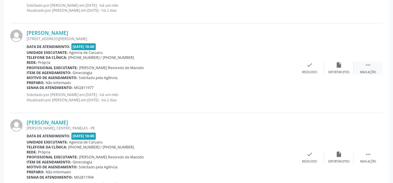
click at [364, 68] on div " Mais ações" at bounding box center [367, 68] width 29 height 13
click at [345, 67] on div "alarm_off Não compareceu" at bounding box center [338, 68] width 29 height 13
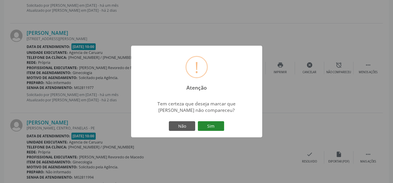
click at [216, 126] on button "Sim" at bounding box center [211, 126] width 26 height 10
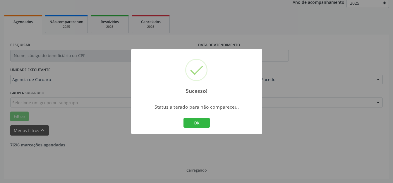
scroll to position [73, 0]
click at [190, 124] on button "OK" at bounding box center [196, 123] width 26 height 10
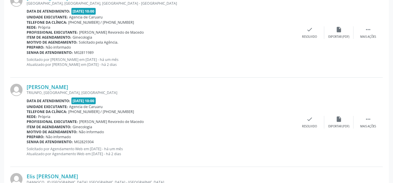
scroll to position [511, 0]
click at [370, 122] on div " Mais ações" at bounding box center [367, 122] width 29 height 13
click at [345, 121] on div "alarm_off Não compareceu" at bounding box center [338, 122] width 29 height 13
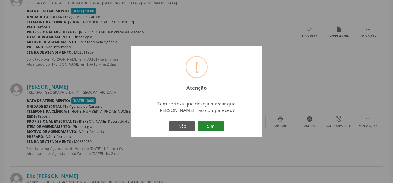
click at [211, 124] on button "Sim" at bounding box center [211, 126] width 26 height 10
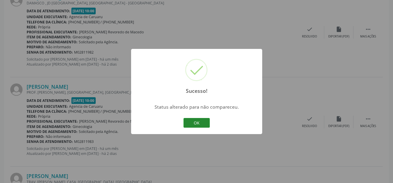
click at [194, 121] on button "OK" at bounding box center [196, 123] width 26 height 10
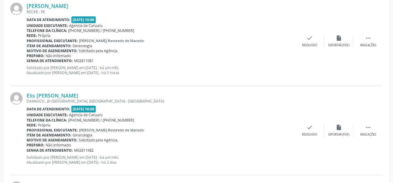
scroll to position [424, 0]
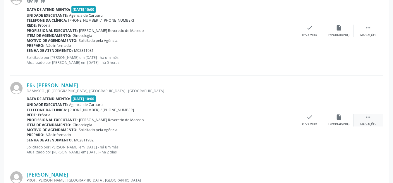
click at [367, 119] on icon "" at bounding box center [368, 117] width 6 height 6
click at [336, 119] on icon "alarm_off" at bounding box center [339, 117] width 6 height 6
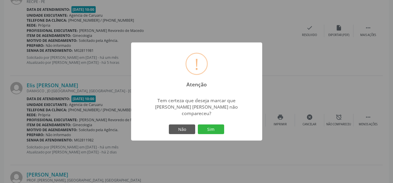
click at [218, 124] on button "Sim" at bounding box center [211, 129] width 26 height 10
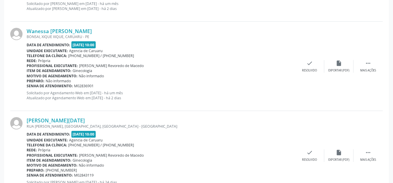
scroll to position [1160, 0]
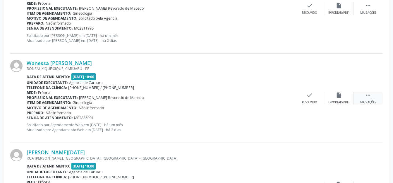
click at [361, 97] on div " Mais ações" at bounding box center [367, 98] width 29 height 13
click at [338, 94] on icon "alarm_off" at bounding box center [339, 95] width 6 height 6
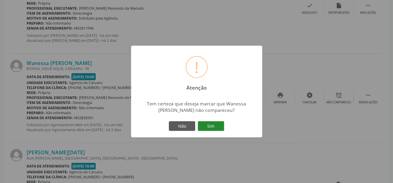
click at [207, 125] on button "Sim" at bounding box center [211, 126] width 26 height 10
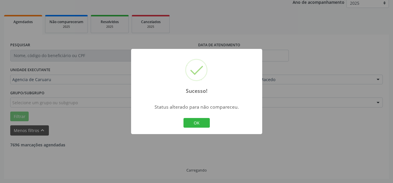
scroll to position [73, 0]
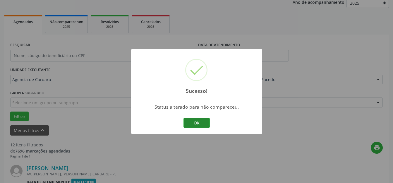
click at [206, 127] on button "OK" at bounding box center [196, 123] width 26 height 10
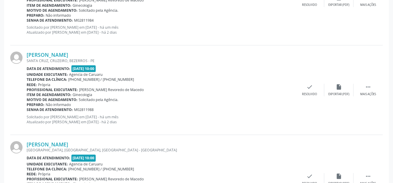
scroll to position [662, 0]
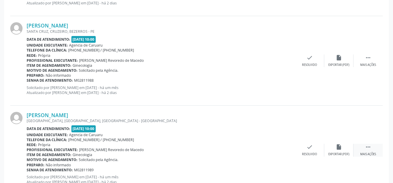
click at [361, 149] on div " Mais ações" at bounding box center [367, 150] width 29 height 13
click at [345, 146] on div "alarm_off Não compareceu" at bounding box center [338, 150] width 29 height 13
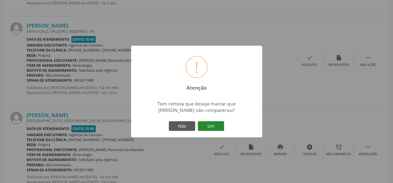
click at [198, 128] on button "Sim" at bounding box center [211, 126] width 26 height 10
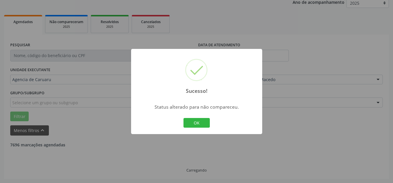
scroll to position [73, 0]
click at [201, 124] on button "OK" at bounding box center [196, 123] width 26 height 10
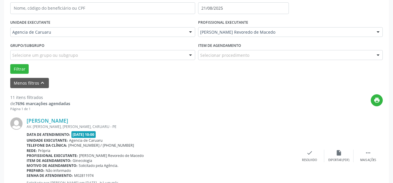
scroll to position [160, 0]
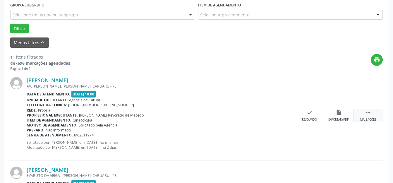
click at [368, 116] on div " Mais ações" at bounding box center [367, 115] width 29 height 13
click at [334, 112] on div "alarm_off Não compareceu" at bounding box center [338, 115] width 29 height 13
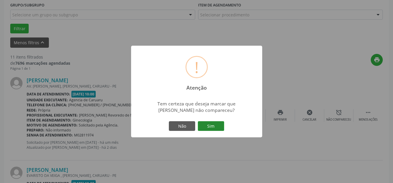
click at [199, 124] on button "Sim" at bounding box center [211, 126] width 26 height 10
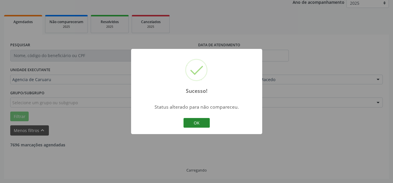
scroll to position [73, 0]
click at [208, 122] on button "OK" at bounding box center [196, 123] width 26 height 10
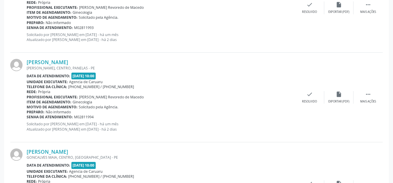
scroll to position [892, 0]
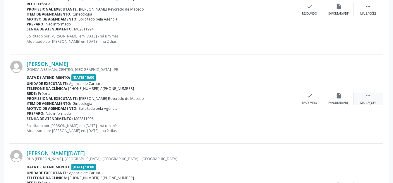
click at [363, 101] on div "Mais ações" at bounding box center [368, 103] width 16 height 4
click at [332, 99] on div "alarm_off Não compareceu" at bounding box center [338, 98] width 29 height 13
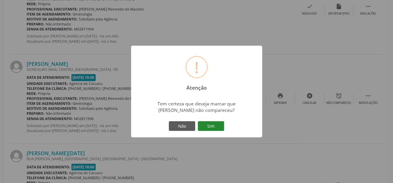
click at [212, 125] on button "Sim" at bounding box center [211, 126] width 26 height 10
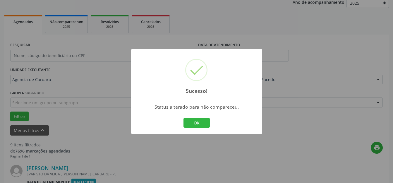
scroll to position [862, 0]
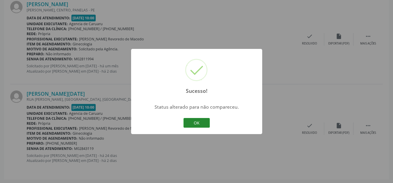
drag, startPoint x: 179, startPoint y: 122, endPoint x: 200, endPoint y: 122, distance: 20.8
click at [185, 122] on div "Sucesso! × Status alterado para não compareceu. OK Cancel" at bounding box center [196, 91] width 131 height 85
click at [200, 122] on button "OK" at bounding box center [196, 123] width 26 height 10
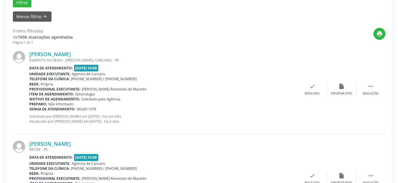
scroll to position [189, 0]
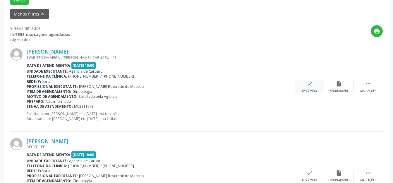
click at [305, 83] on div "check Resolvido" at bounding box center [309, 86] width 29 height 13
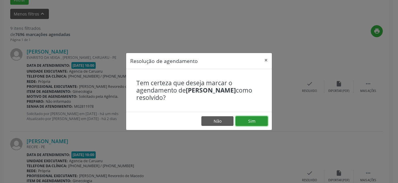
click at [258, 118] on button "Sim" at bounding box center [251, 121] width 32 height 10
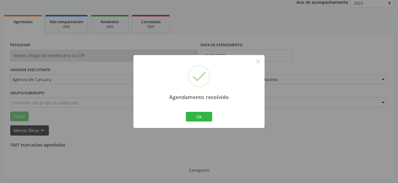
click at [199, 117] on button "Ok" at bounding box center [199, 117] width 26 height 10
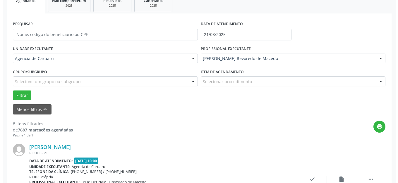
scroll to position [160, 0]
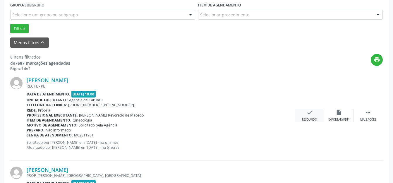
click at [305, 116] on div "check Resolvido" at bounding box center [309, 115] width 29 height 13
click at [238, 117] on div "Profissional executante: Maria da Piedade Revoredo de Macedo" at bounding box center [158, 115] width 263 height 5
click at [313, 118] on div "Resolvido" at bounding box center [309, 120] width 15 height 4
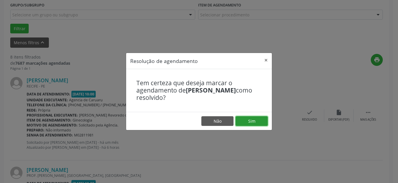
click at [243, 118] on button "Sim" at bounding box center [251, 121] width 32 height 10
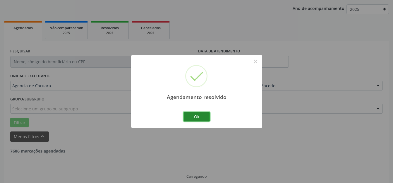
scroll to position [73, 0]
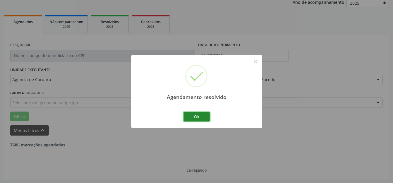
click at [204, 115] on button "Ok" at bounding box center [196, 117] width 26 height 10
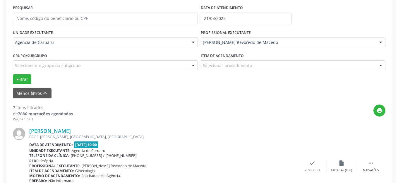
scroll to position [160, 0]
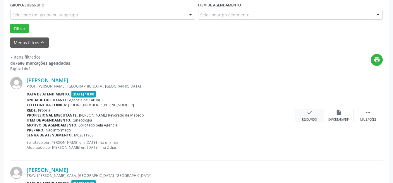
click at [305, 116] on div "check Resolvido" at bounding box center [309, 115] width 29 height 13
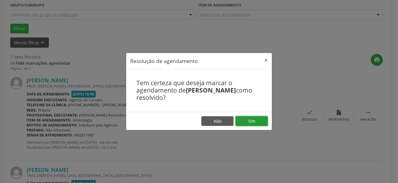
click at [250, 121] on button "Sim" at bounding box center [251, 121] width 32 height 10
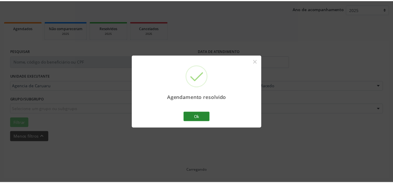
scroll to position [66, 0]
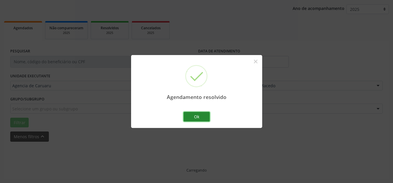
click at [207, 120] on button "Ok" at bounding box center [196, 117] width 26 height 10
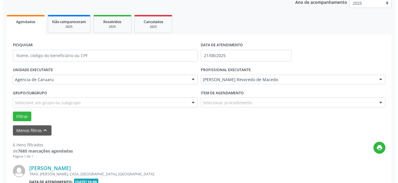
scroll to position [131, 0]
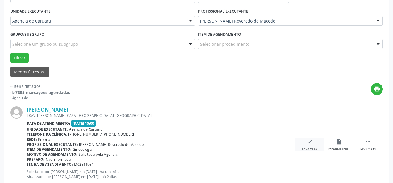
click at [312, 150] on div "Resolvido" at bounding box center [309, 149] width 15 height 4
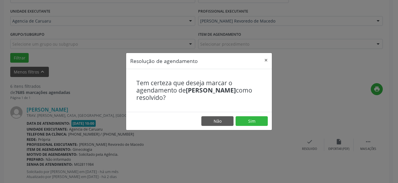
click at [256, 112] on footer "Não Sim" at bounding box center [199, 121] width 146 height 18
click at [257, 112] on footer "Não Sim" at bounding box center [199, 121] width 146 height 18
click at [269, 118] on footer "Não Sim" at bounding box center [199, 121] width 146 height 18
click at [257, 119] on button "Sim" at bounding box center [251, 121] width 32 height 10
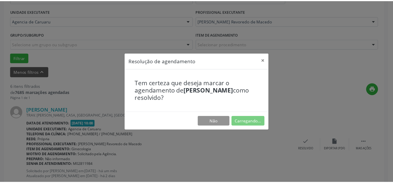
scroll to position [66, 0]
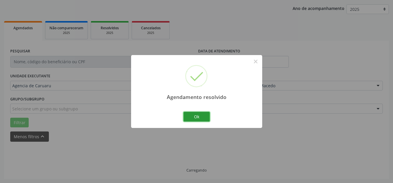
click at [198, 116] on button "Ok" at bounding box center [196, 117] width 26 height 10
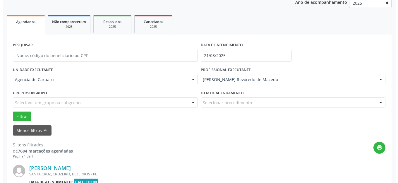
scroll to position [190, 0]
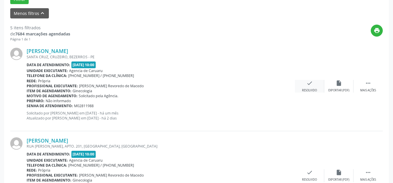
click at [307, 87] on div "check Resolvido" at bounding box center [309, 86] width 29 height 13
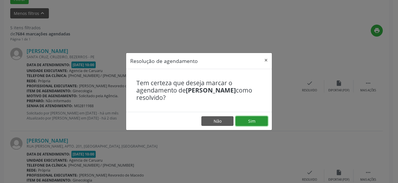
click at [248, 121] on button "Sim" at bounding box center [251, 121] width 32 height 10
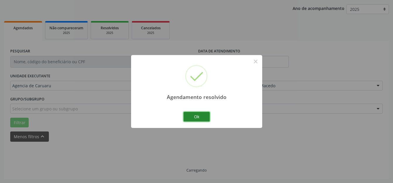
click at [206, 117] on button "Ok" at bounding box center [196, 117] width 26 height 10
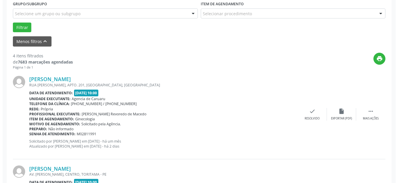
scroll to position [219, 0]
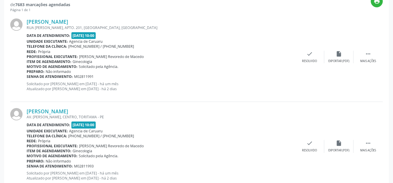
click at [305, 65] on div "Sonia Maria Teles da Silva RUA BASTOS VIG, APTO. 201, CENTRO, PALMARES - PE Dat…" at bounding box center [196, 56] width 372 height 89
click at [305, 59] on div "Resolvido" at bounding box center [309, 61] width 15 height 4
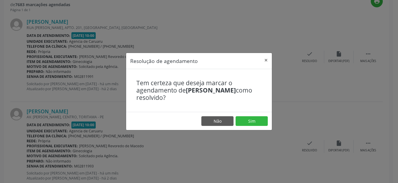
click at [252, 127] on footer "Não Sim" at bounding box center [199, 121] width 146 height 18
click at [254, 121] on button "Sim" at bounding box center [251, 121] width 32 height 10
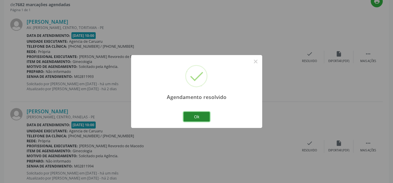
click at [204, 114] on button "Ok" at bounding box center [196, 117] width 26 height 10
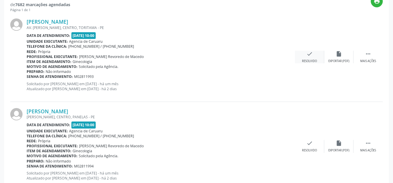
click at [312, 56] on icon "check" at bounding box center [309, 54] width 6 height 6
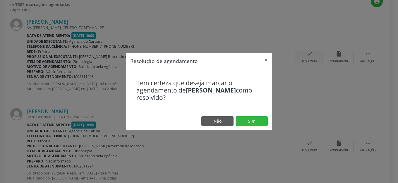
click at [257, 120] on button "Sim" at bounding box center [251, 121] width 32 height 10
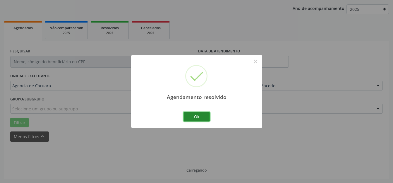
click at [207, 116] on button "Ok" at bounding box center [196, 117] width 26 height 10
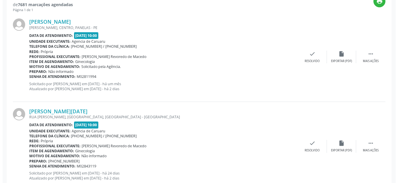
scroll to position [237, 0]
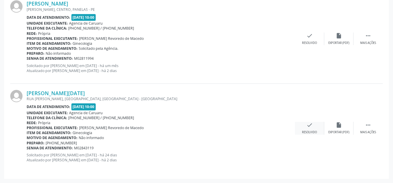
click at [307, 129] on div "check Resolvido" at bounding box center [309, 128] width 29 height 13
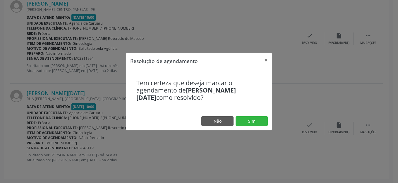
click at [248, 115] on footer "Não Sim" at bounding box center [199, 121] width 146 height 18
click at [249, 118] on button "Sim" at bounding box center [251, 121] width 32 height 10
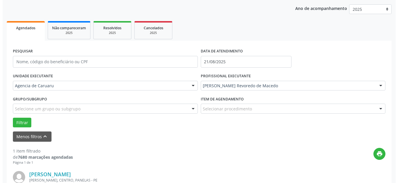
scroll to position [148, 0]
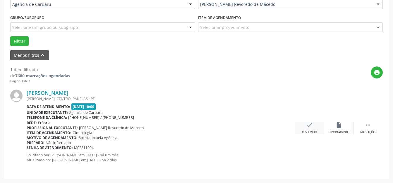
click at [311, 125] on icon "check" at bounding box center [309, 125] width 6 height 6
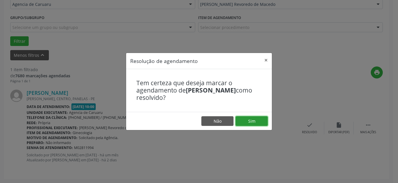
click at [247, 119] on button "Sim" at bounding box center [251, 121] width 32 height 10
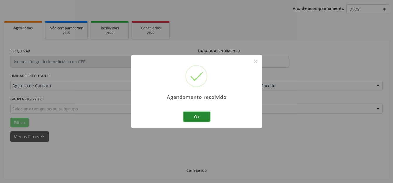
click at [197, 117] on button "Ok" at bounding box center [196, 117] width 26 height 10
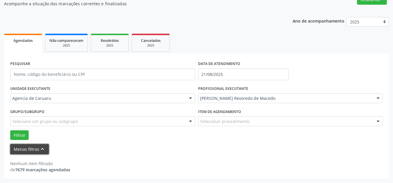
click at [34, 146] on button "Menos filtros keyboard_arrow_up" at bounding box center [29, 149] width 39 height 10
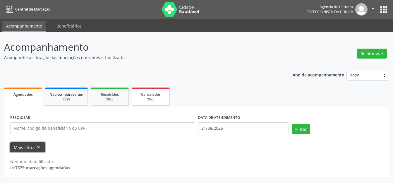
scroll to position [0, 0]
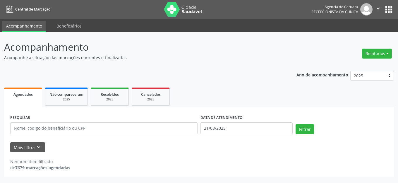
click at [188, 81] on div "Ano de acompanhamento 2025 2024 2023 2022 2021 Agendados Não compareceram 2025 …" at bounding box center [199, 122] width 390 height 110
click at [37, 152] on div "Nenhum item filtrado de 7679 marcações agendadas" at bounding box center [198, 161] width 377 height 18
click at [35, 148] on icon "keyboard_arrow_down" at bounding box center [38, 147] width 6 height 6
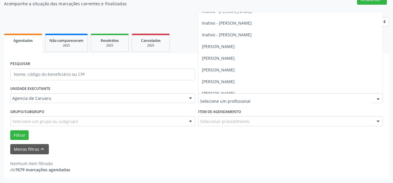
scroll to position [176, 0]
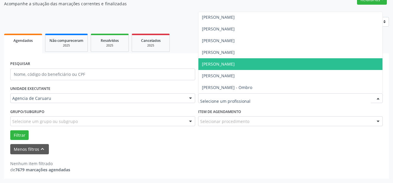
click at [228, 63] on span "[PERSON_NAME]" at bounding box center [218, 64] width 33 height 6
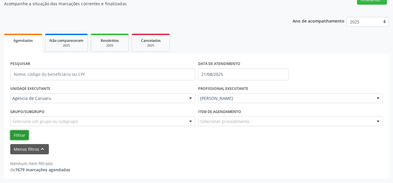
click at [22, 132] on button "Filtrar" at bounding box center [19, 135] width 18 height 10
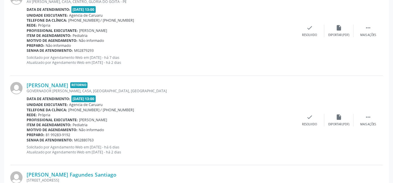
scroll to position [453, 0]
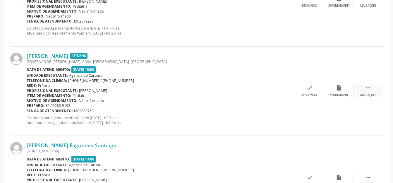
click at [366, 93] on div "Mais ações" at bounding box center [368, 95] width 16 height 4
click at [341, 93] on div "Não compareceu" at bounding box center [338, 95] width 25 height 4
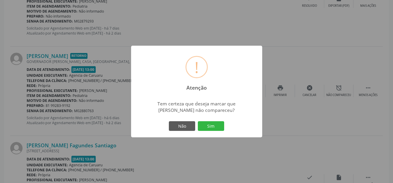
click at [206, 128] on button "Sim" at bounding box center [211, 126] width 26 height 10
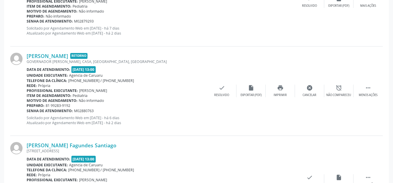
scroll to position [73, 0]
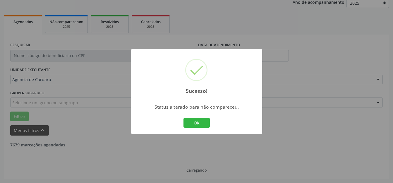
click at [185, 122] on button "OK" at bounding box center [196, 123] width 26 height 10
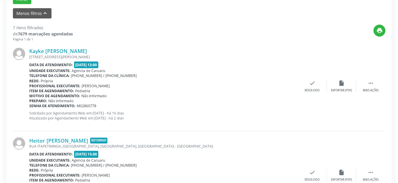
scroll to position [131, 0]
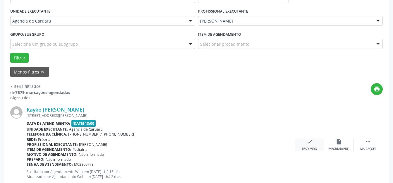
click at [321, 146] on div "check Resolvido" at bounding box center [309, 144] width 29 height 13
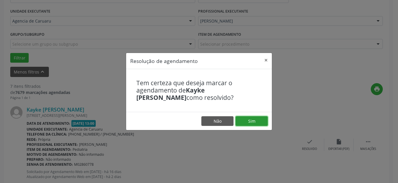
click at [259, 122] on button "Sim" at bounding box center [251, 121] width 32 height 10
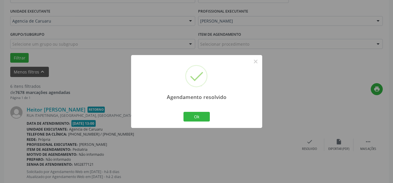
click at [211, 116] on div "Ok Cancel" at bounding box center [196, 116] width 29 height 12
click at [192, 113] on button "Ok" at bounding box center [196, 117] width 26 height 10
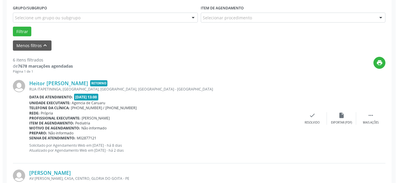
scroll to position [160, 0]
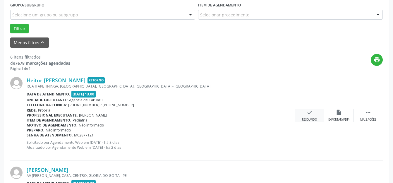
click at [309, 114] on icon "check" at bounding box center [309, 112] width 6 height 6
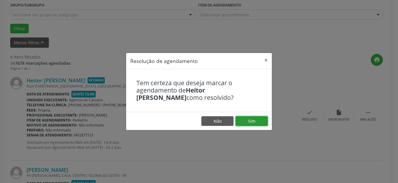
click at [247, 121] on button "Sim" at bounding box center [251, 121] width 32 height 10
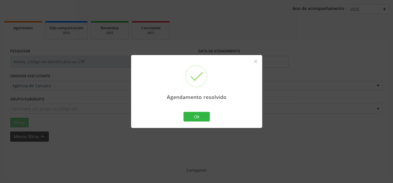
scroll to position [73, 0]
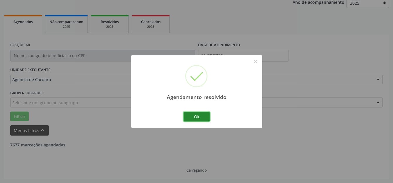
click at [200, 114] on button "Ok" at bounding box center [196, 117] width 26 height 10
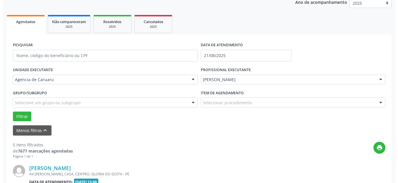
scroll to position [160, 0]
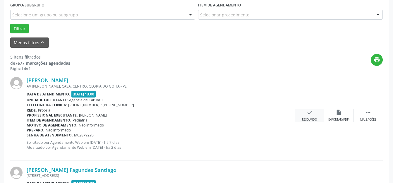
click at [312, 111] on icon "check" at bounding box center [309, 112] width 6 height 6
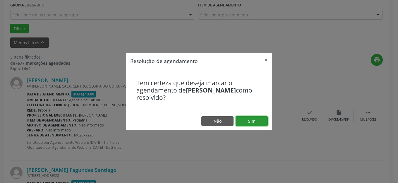
click at [254, 120] on button "Sim" at bounding box center [251, 121] width 32 height 10
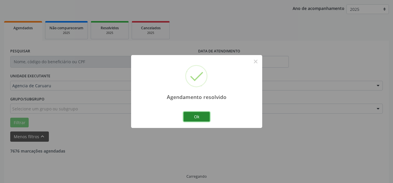
click at [203, 117] on button "Ok" at bounding box center [196, 117] width 26 height 10
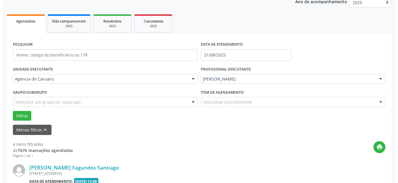
scroll to position [102, 0]
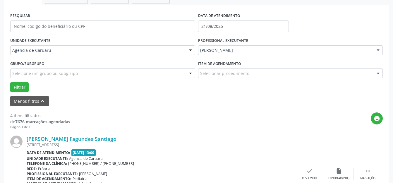
click at [310, 166] on div "Alice Silva Fagundes Santiago RUA VINTE N 96, COHAB II, GRAVATA - PE Data de at…" at bounding box center [196, 173] width 372 height 89
click at [307, 173] on icon "check" at bounding box center [309, 171] width 6 height 6
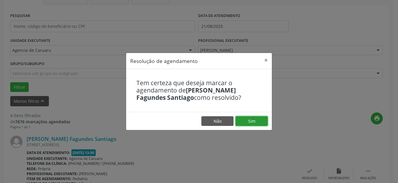
click at [247, 120] on button "Sim" at bounding box center [251, 121] width 32 height 10
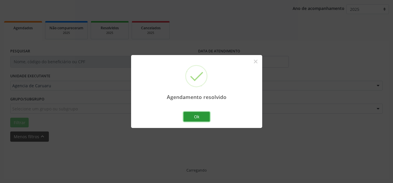
click at [201, 118] on button "Ok" at bounding box center [196, 117] width 26 height 10
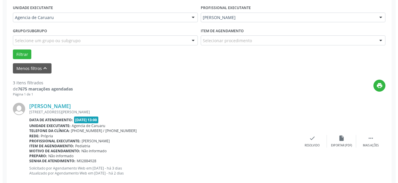
scroll to position [160, 0]
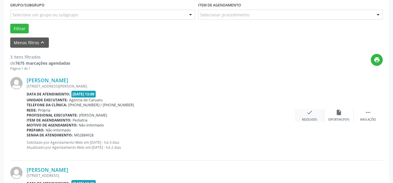
click at [311, 114] on icon "check" at bounding box center [309, 112] width 6 height 6
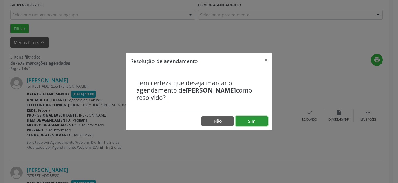
click at [255, 124] on button "Sim" at bounding box center [251, 121] width 32 height 10
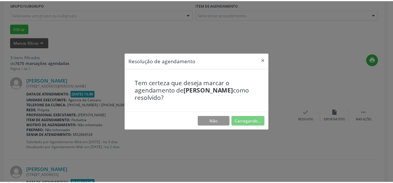
scroll to position [66, 0]
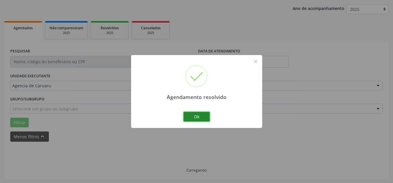
click at [189, 118] on button "Ok" at bounding box center [196, 117] width 26 height 10
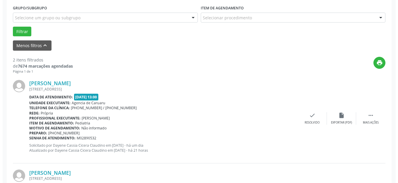
scroll to position [160, 0]
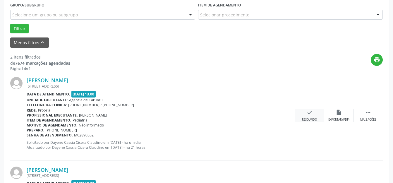
click at [321, 116] on div "check Resolvido" at bounding box center [309, 115] width 29 height 13
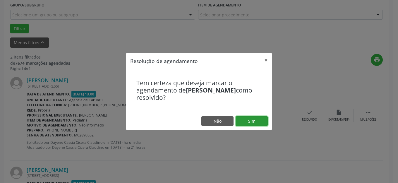
click at [260, 118] on button "Sim" at bounding box center [251, 121] width 32 height 10
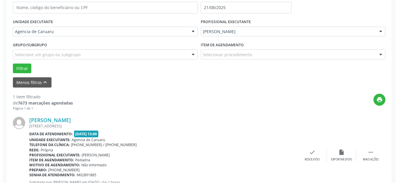
scroll to position [131, 0]
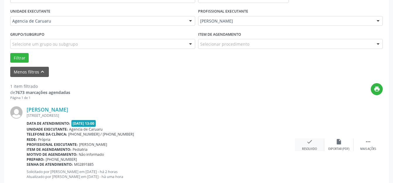
click at [307, 145] on div "check Resolvido" at bounding box center [309, 144] width 29 height 13
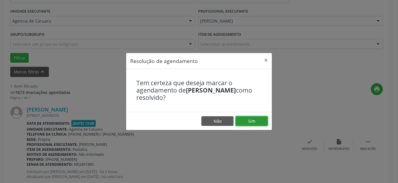
click at [246, 123] on button "Sim" at bounding box center [251, 121] width 32 height 10
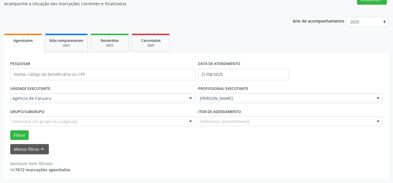
scroll to position [54, 0]
click at [27, 149] on button "Menos filtros keyboard_arrow_up" at bounding box center [29, 149] width 39 height 10
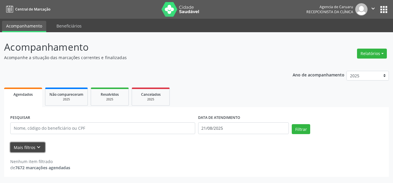
scroll to position [0, 0]
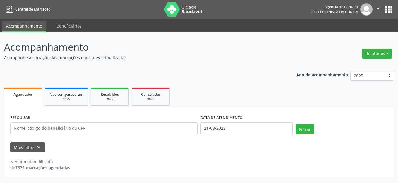
click at [185, 52] on p "Acompanhamento" at bounding box center [140, 47] width 273 height 15
click at [37, 149] on icon "keyboard_arrow_down" at bounding box center [38, 147] width 6 height 6
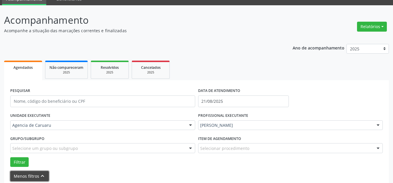
scroll to position [54, 0]
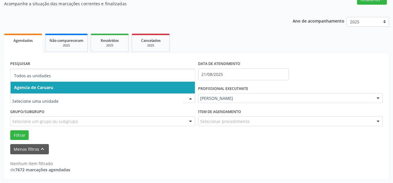
click at [58, 92] on span "Agencia de Caruaru" at bounding box center [103, 88] width 184 height 12
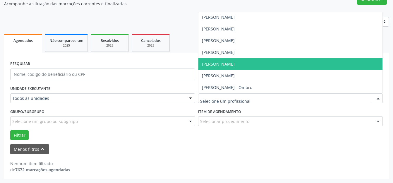
click at [207, 102] on div at bounding box center [290, 98] width 185 height 10
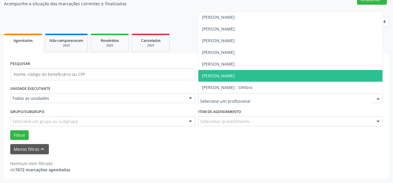
click at [209, 70] on span "[PERSON_NAME]" at bounding box center [290, 76] width 184 height 12
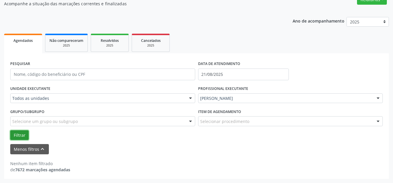
click at [20, 133] on button "Filtrar" at bounding box center [19, 135] width 18 height 10
